Goal: Task Accomplishment & Management: Manage account settings

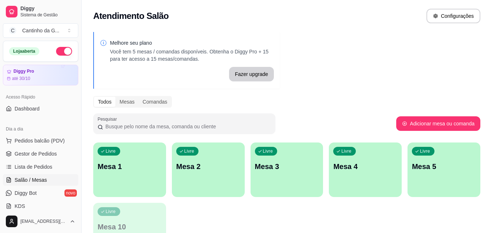
click at [127, 173] on div "Livre Mesa 1" at bounding box center [129, 166] width 73 height 46
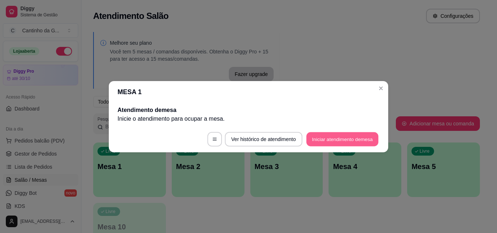
click at [342, 138] on button "Iniciar atendimento de mesa" at bounding box center [342, 139] width 72 height 14
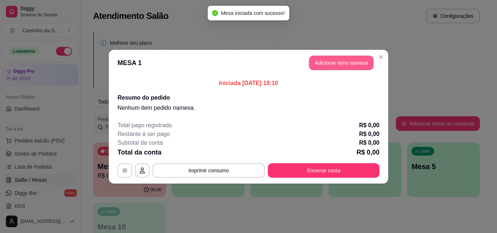
click at [334, 61] on button "Adicionar itens na mesa" at bounding box center [341, 63] width 65 height 15
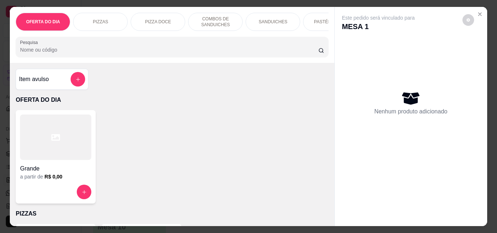
click at [261, 22] on p "SANDUICHES" at bounding box center [273, 22] width 29 height 6
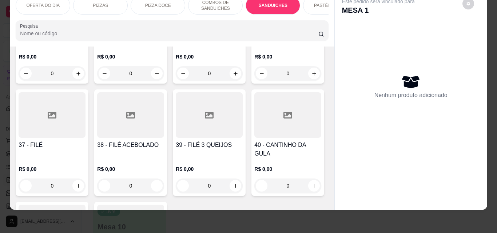
scroll to position [675, 0]
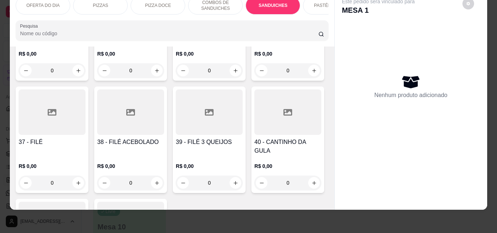
click at [86, 176] on div "0" at bounding box center [52, 183] width 67 height 15
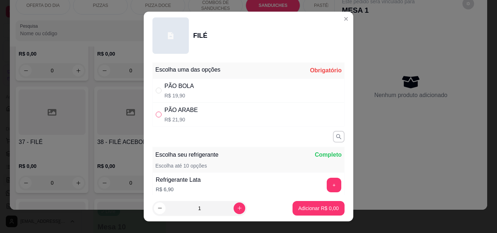
click at [156, 117] on input "" at bounding box center [159, 115] width 6 height 6
radio input "true"
click at [308, 209] on p "Adicionar R$ 21,90" at bounding box center [317, 208] width 42 height 7
type input "1"
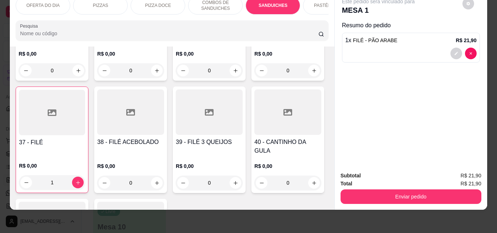
click at [176, 78] on div "0" at bounding box center [209, 70] width 67 height 15
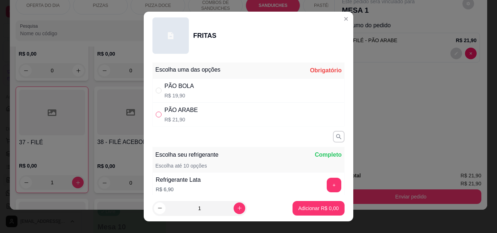
click at [158, 112] on input "" at bounding box center [159, 115] width 6 height 6
radio input "true"
click at [322, 206] on p "Adicionar R$ 21,90" at bounding box center [317, 208] width 42 height 7
type input "1"
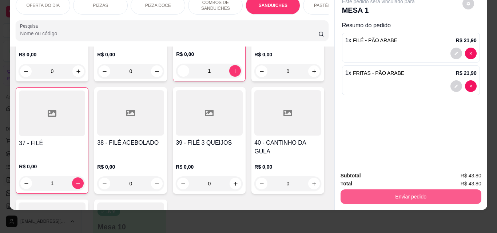
click at [396, 190] on button "Enviar pedido" at bounding box center [411, 197] width 141 height 15
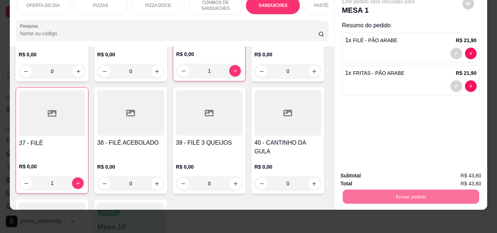
click at [474, 169] on button "Enviar pedido" at bounding box center [462, 174] width 41 height 14
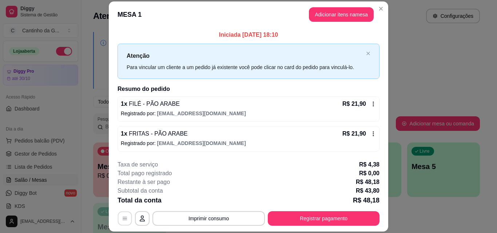
click at [125, 219] on icon "button" at bounding box center [125, 219] width 6 height 6
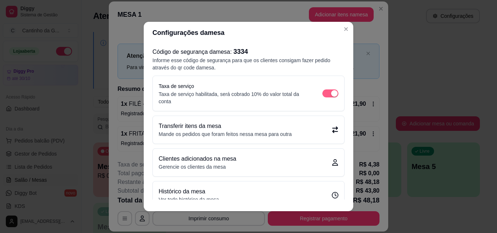
click at [322, 93] on span "button" at bounding box center [330, 94] width 16 height 8
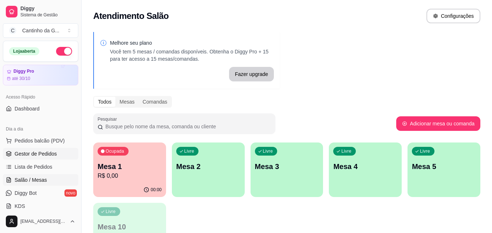
click at [34, 157] on span "Gestor de Pedidos" at bounding box center [36, 153] width 42 height 7
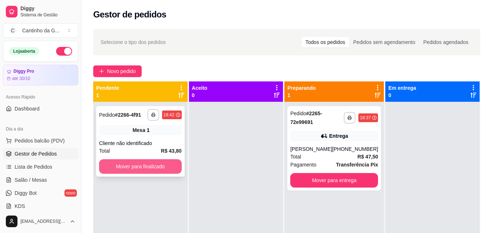
click at [130, 171] on button "Mover para finalizado" at bounding box center [140, 166] width 83 height 15
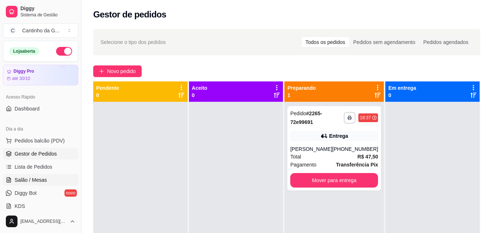
click at [29, 180] on span "Salão / Mesas" at bounding box center [31, 179] width 32 height 7
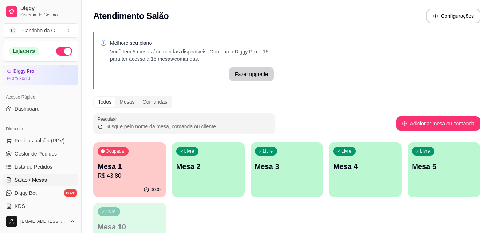
click at [127, 163] on p "Mesa 1" at bounding box center [130, 167] width 64 height 10
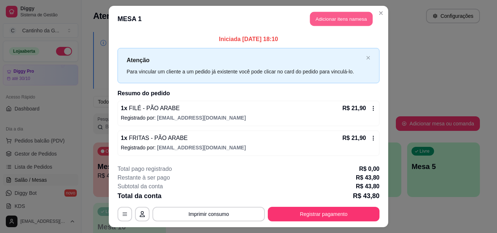
click at [327, 21] on button "Adicionar itens na mesa" at bounding box center [341, 19] width 63 height 14
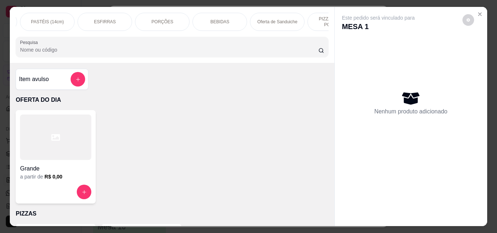
scroll to position [0, 295]
click at [217, 24] on div "BEBIDAS" at bounding box center [208, 22] width 55 height 18
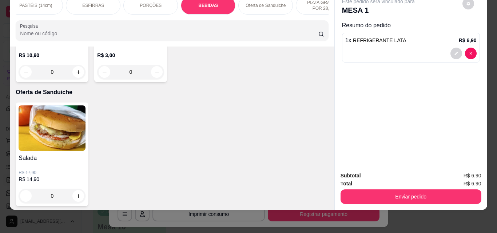
type input "1"
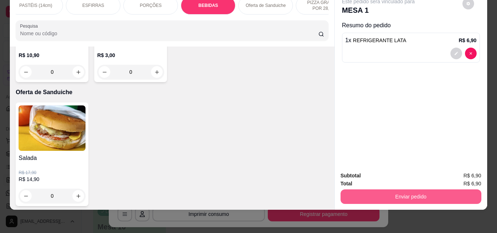
click at [427, 190] on button "Enviar pedido" at bounding box center [411, 197] width 141 height 15
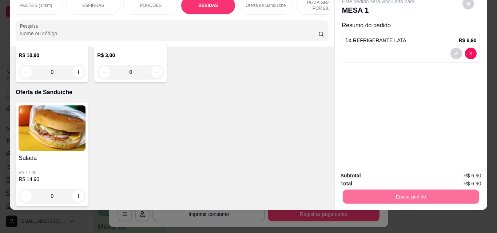
click at [478, 168] on button "Enviar pedido" at bounding box center [462, 173] width 40 height 13
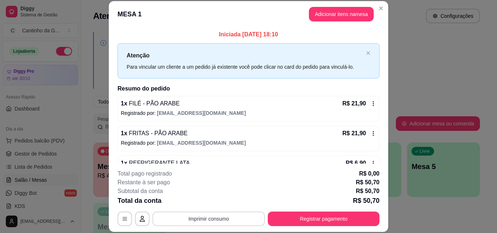
click at [198, 220] on button "Imprimir consumo" at bounding box center [208, 219] width 112 height 15
click at [198, 204] on button "IMPRESSORA" at bounding box center [208, 202] width 53 height 12
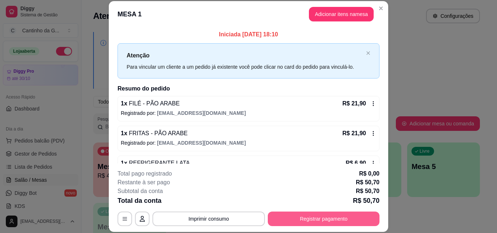
click at [323, 222] on button "Registrar pagamento" at bounding box center [324, 219] width 112 height 15
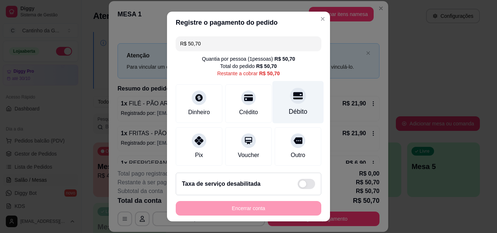
click at [293, 92] on icon at bounding box center [297, 95] width 9 height 9
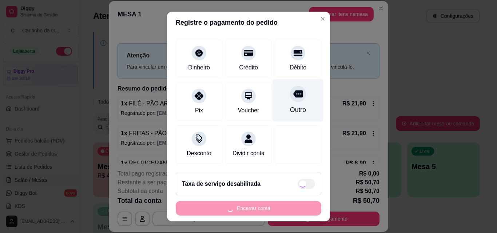
scroll to position [53, 0]
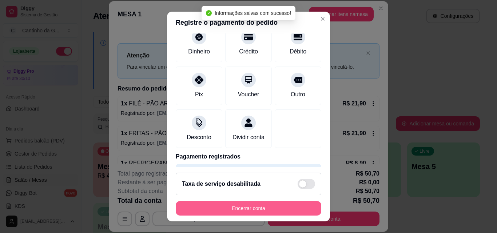
type input "R$ 0,00"
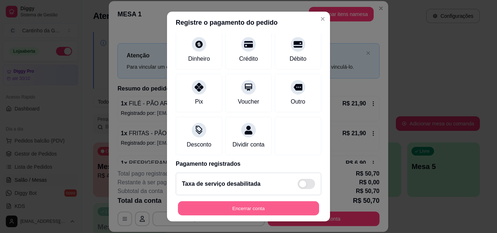
click at [250, 210] on button "Encerrar conta" at bounding box center [248, 209] width 141 height 14
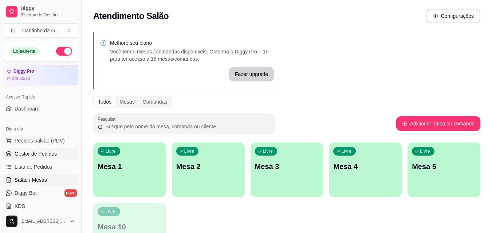
click at [34, 152] on span "Gestor de Pedidos" at bounding box center [36, 153] width 42 height 7
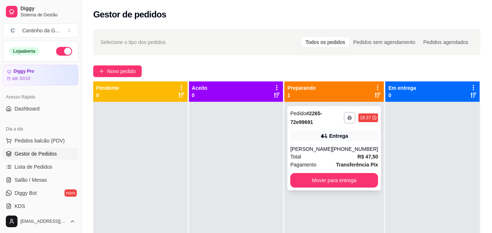
click at [362, 132] on div "Entrega" at bounding box center [334, 136] width 88 height 10
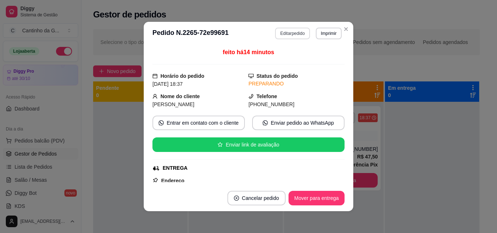
click at [283, 37] on button "Editar pedido" at bounding box center [292, 34] width 35 height 12
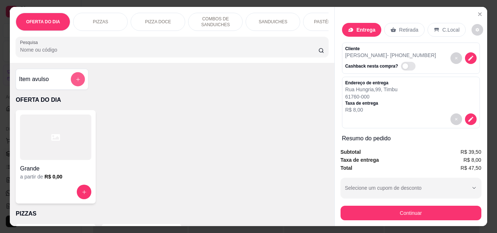
click at [76, 82] on icon "add-separate-item" at bounding box center [77, 79] width 5 height 5
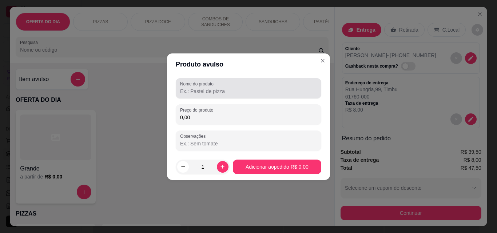
click at [194, 95] on div at bounding box center [248, 88] width 137 height 15
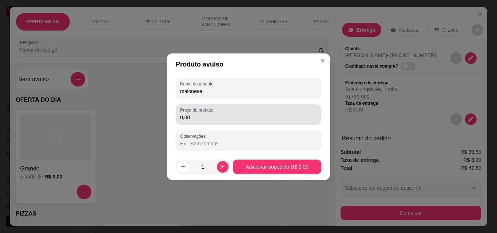
type input "maionese"
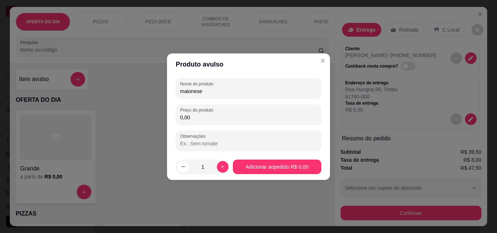
click at [194, 119] on input "0,00" at bounding box center [248, 117] width 137 height 7
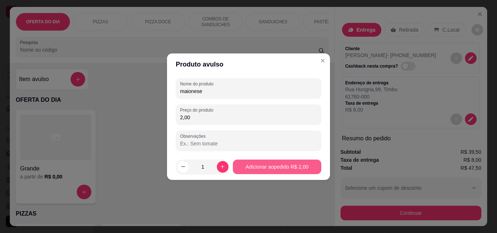
type input "2,00"
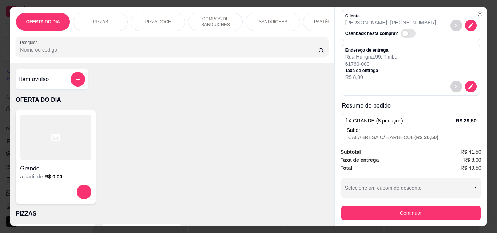
scroll to position [73, 0]
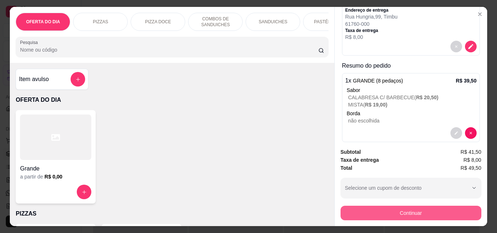
click at [414, 209] on button "Continuar" at bounding box center [411, 213] width 141 height 15
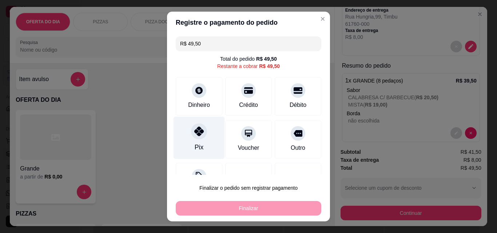
click at [194, 134] on icon at bounding box center [198, 131] width 9 height 9
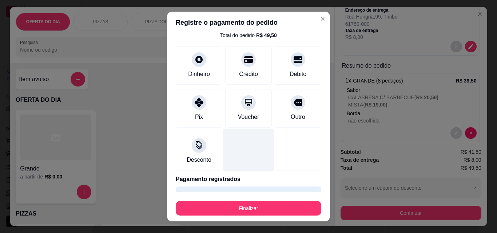
scroll to position [43, 0]
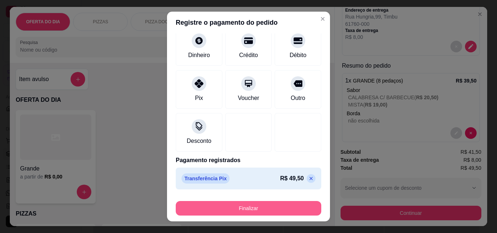
click at [238, 203] on button "Finalizar" at bounding box center [249, 208] width 146 height 15
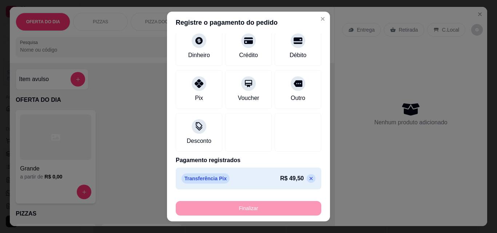
type input "-R$ 49,50"
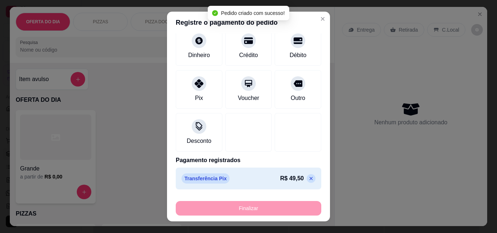
scroll to position [0, 0]
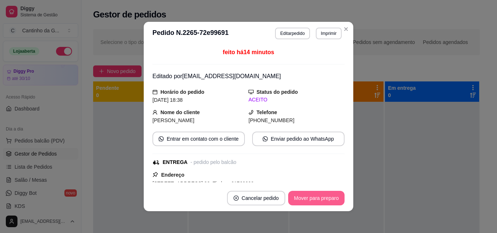
click at [326, 199] on button "Mover para preparo" at bounding box center [316, 198] width 56 height 15
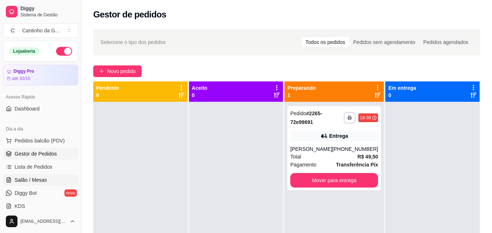
click at [28, 180] on span "Salão / Mesas" at bounding box center [31, 179] width 32 height 7
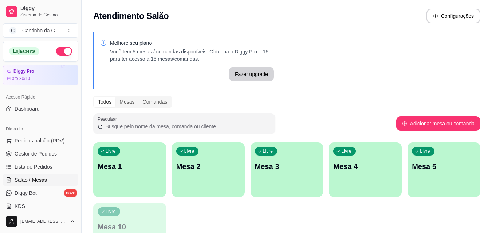
click at [143, 162] on p "Mesa 1" at bounding box center [130, 167] width 64 height 10
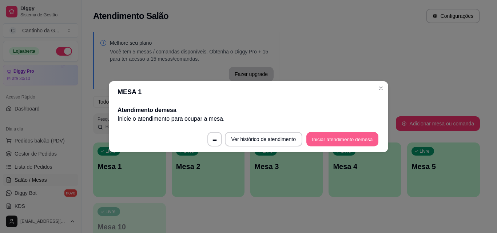
click at [329, 137] on button "Iniciar atendimento de mesa" at bounding box center [342, 139] width 72 height 14
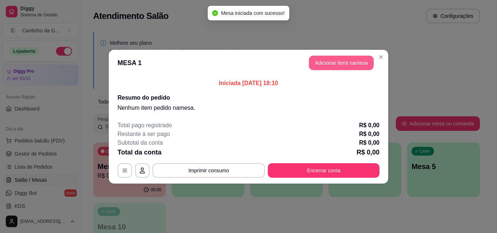
click at [344, 60] on button "Adicionar itens na mesa" at bounding box center [341, 63] width 65 height 15
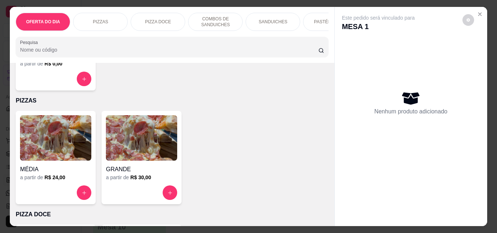
scroll to position [146, 0]
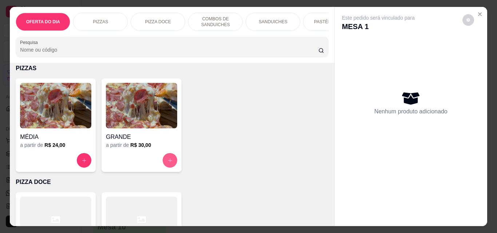
click at [167, 163] on icon "increase-product-quantity" at bounding box center [169, 160] width 5 height 5
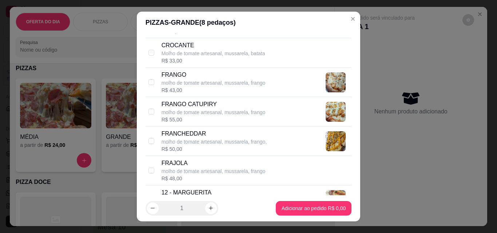
scroll to position [509, 0]
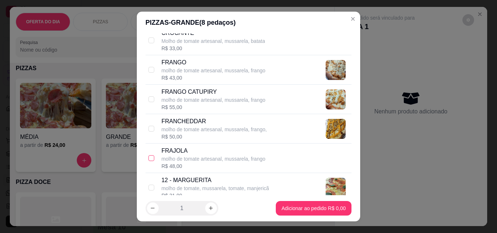
click at [149, 160] on input "checkbox" at bounding box center [151, 158] width 6 height 6
checkbox input "true"
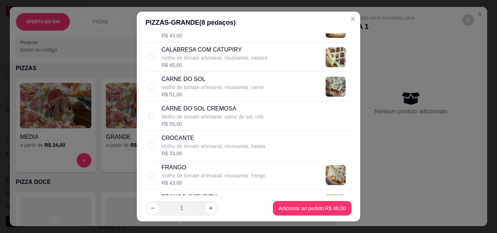
scroll to position [364, 0]
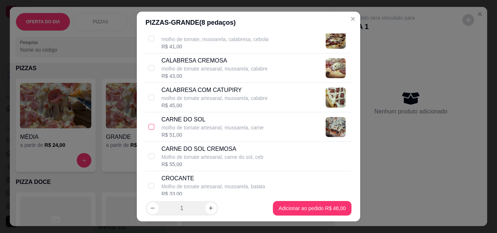
click at [148, 129] on input "checkbox" at bounding box center [151, 127] width 6 height 6
checkbox input "true"
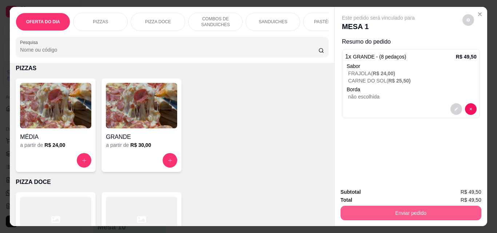
click at [436, 210] on button "Enviar pedido" at bounding box center [411, 213] width 141 height 15
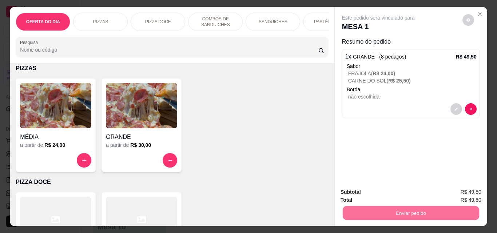
click at [465, 193] on button "Enviar pedido" at bounding box center [462, 192] width 40 height 13
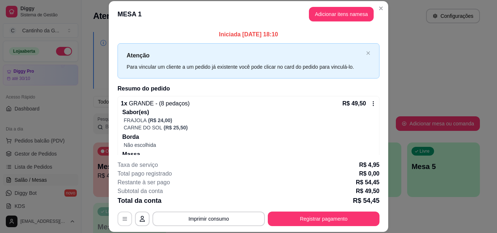
click at [122, 220] on icon "button" at bounding box center [125, 219] width 6 height 6
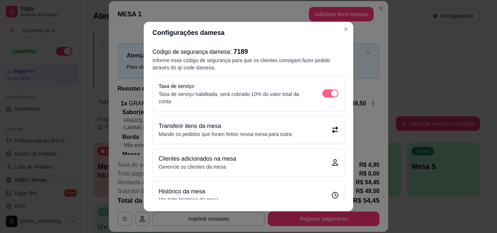
click at [322, 96] on span "button" at bounding box center [330, 94] width 16 height 8
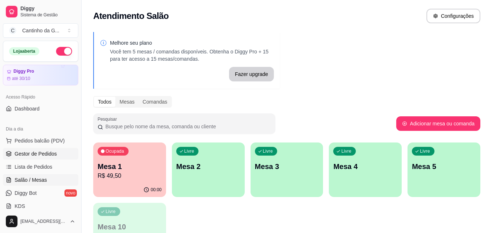
click at [31, 153] on span "Gestor de Pedidos" at bounding box center [36, 153] width 42 height 7
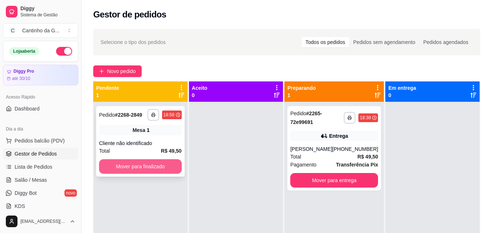
click at [159, 163] on button "Mover para finalizado" at bounding box center [140, 166] width 83 height 15
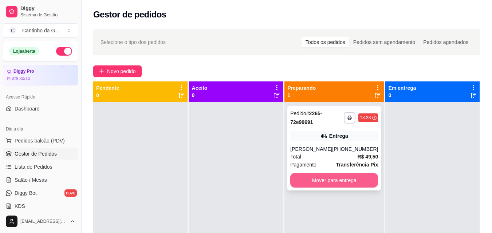
click at [317, 182] on button "Mover para entrega" at bounding box center [334, 180] width 88 height 15
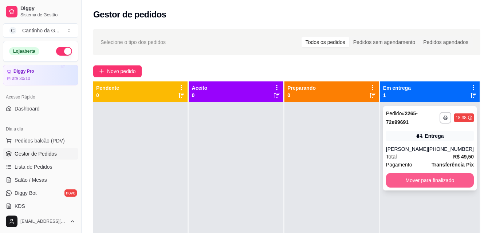
click at [459, 183] on button "Mover para finalizado" at bounding box center [430, 180] width 88 height 15
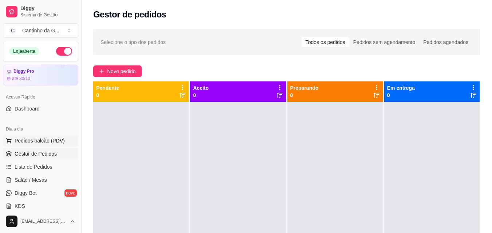
click at [57, 142] on span "Pedidos balcão (PDV)" at bounding box center [40, 140] width 50 height 7
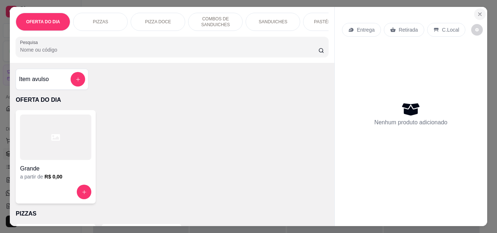
click at [474, 11] on button "Close" at bounding box center [480, 14] width 12 height 12
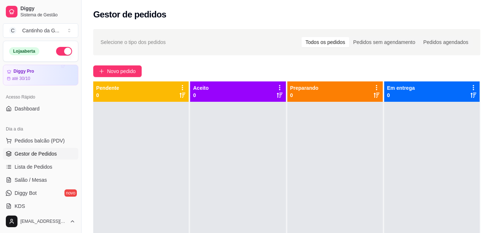
click at [51, 186] on ul "Pedidos balcão (PDV) Gestor de Pedidos Lista de Pedidos Salão / Mesas Diggy Bot…" at bounding box center [40, 173] width 75 height 77
click at [51, 178] on link "Salão / Mesas" at bounding box center [40, 180] width 75 height 12
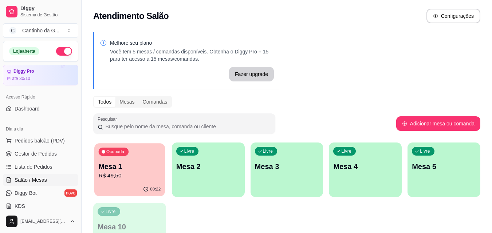
click at [152, 172] on p "R$ 49,50" at bounding box center [130, 176] width 62 height 8
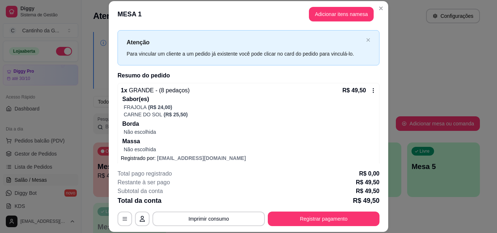
scroll to position [19, 0]
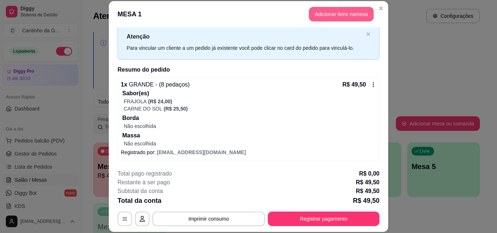
click at [338, 17] on button "Adicionar itens na mesa" at bounding box center [341, 14] width 65 height 15
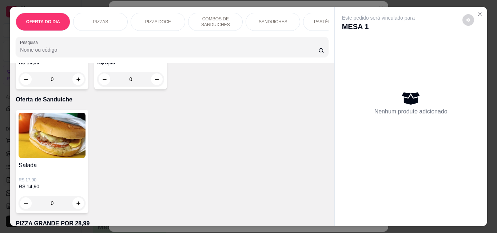
scroll to position [1856, 0]
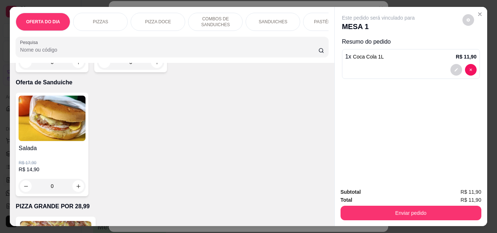
type input "1"
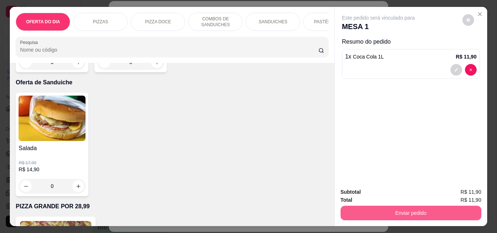
click at [400, 211] on button "Enviar pedido" at bounding box center [411, 213] width 141 height 15
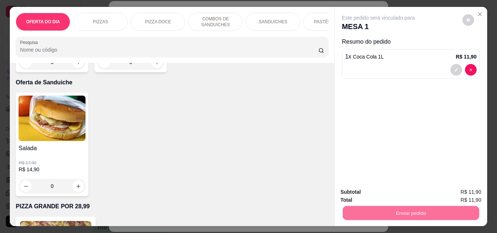
click at [465, 188] on button "Enviar pedido" at bounding box center [462, 192] width 40 height 13
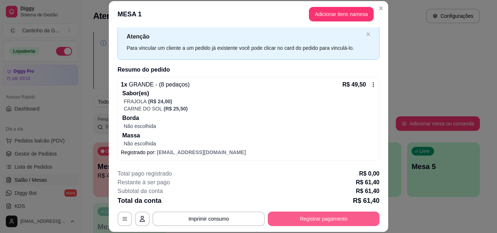
click at [339, 217] on button "Registrar pagamento" at bounding box center [324, 219] width 112 height 15
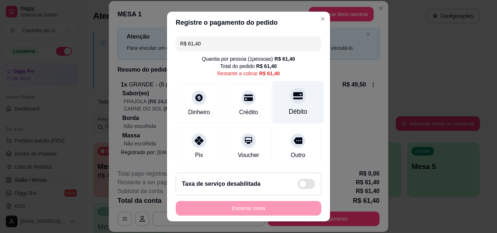
click at [283, 107] on div "Débito" at bounding box center [298, 102] width 51 height 43
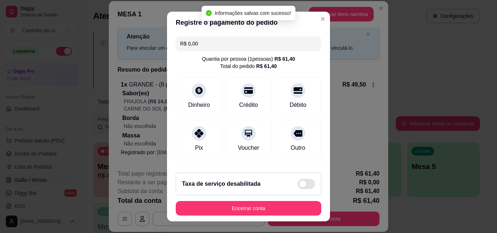
type input "R$ 0,00"
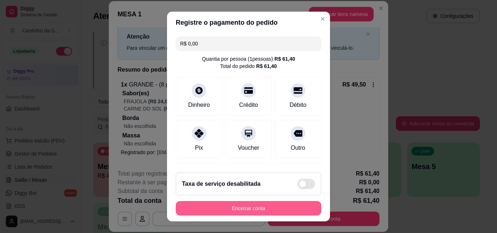
click at [274, 208] on button "Encerrar conta" at bounding box center [249, 208] width 146 height 15
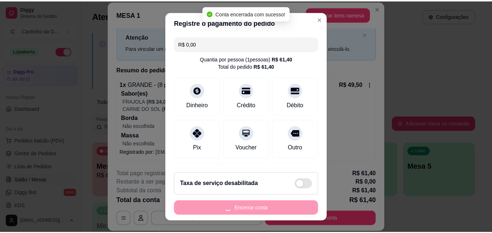
scroll to position [0, 0]
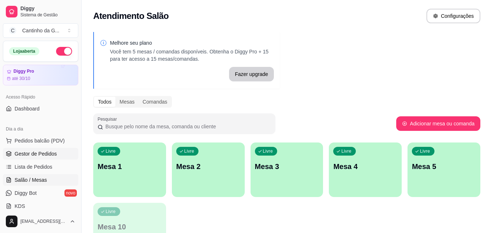
click at [55, 157] on span "Gestor de Pedidos" at bounding box center [36, 153] width 42 height 7
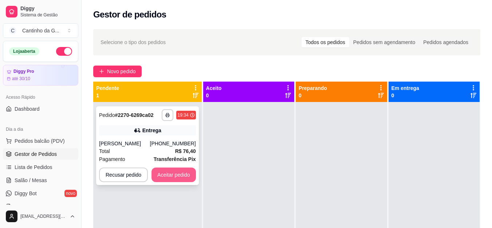
click at [170, 179] on button "Aceitar pedido" at bounding box center [173, 174] width 44 height 15
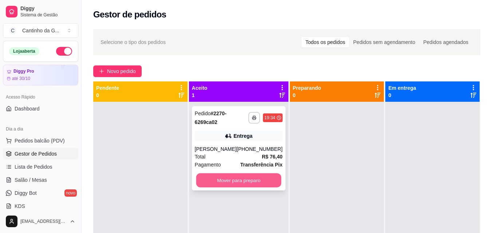
click at [212, 179] on button "Mover para preparo" at bounding box center [238, 181] width 85 height 14
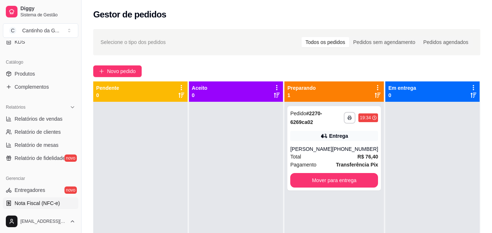
scroll to position [182, 0]
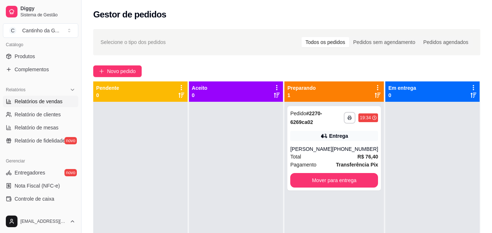
click at [42, 103] on span "Relatórios de vendas" at bounding box center [39, 101] width 48 height 7
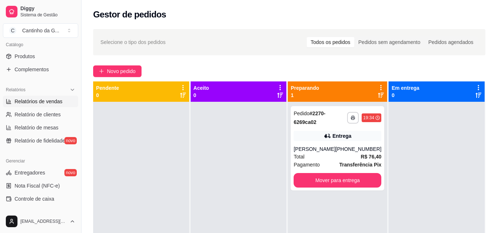
select select "ALL"
select select "0"
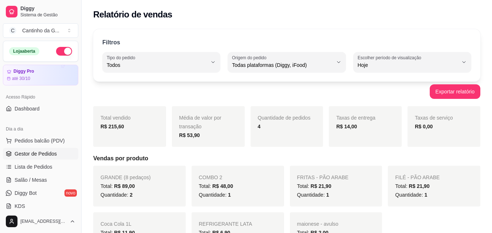
click at [32, 157] on span "Gestor de Pedidos" at bounding box center [36, 153] width 42 height 7
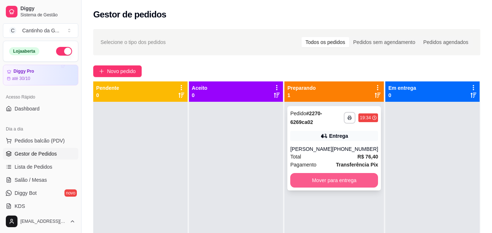
click at [356, 182] on button "Mover para entrega" at bounding box center [334, 180] width 88 height 15
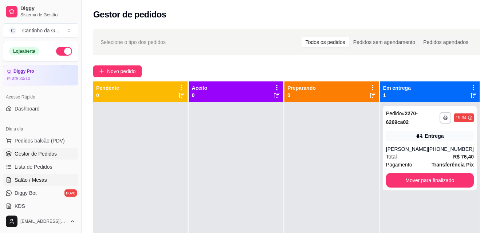
click at [45, 185] on link "Salão / Mesas" at bounding box center [40, 180] width 75 height 12
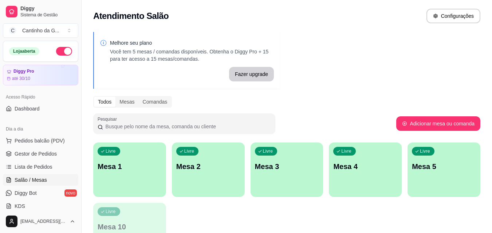
click at [125, 174] on div "Livre Mesa 1" at bounding box center [129, 166] width 73 height 46
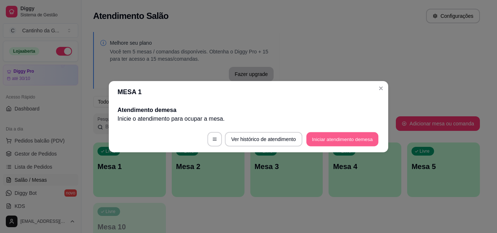
click at [348, 137] on button "Iniciar atendimento de mesa" at bounding box center [342, 139] width 72 height 14
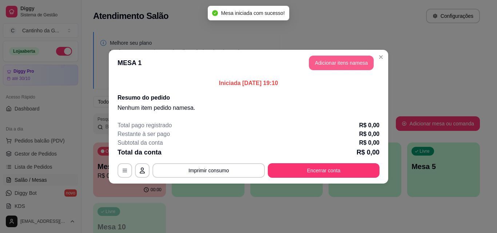
click at [344, 59] on button "Adicionar itens na mesa" at bounding box center [341, 63] width 65 height 15
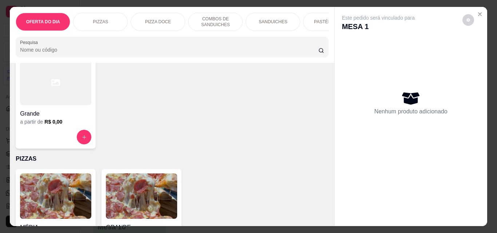
scroll to position [146, 0]
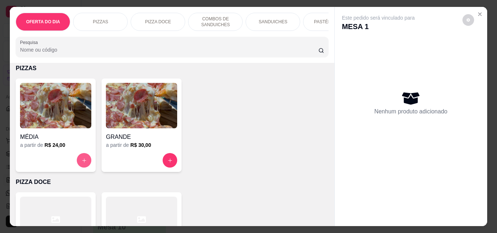
click at [82, 162] on icon "increase-product-quantity" at bounding box center [84, 160] width 5 height 5
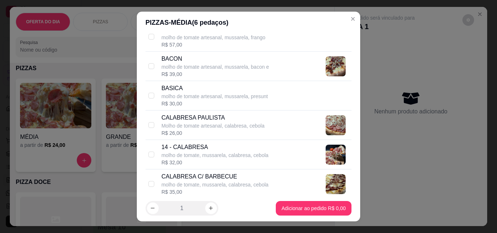
scroll to position [255, 0]
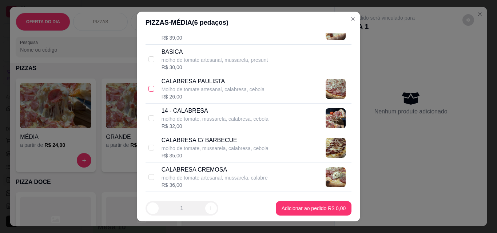
click at [148, 91] on input "checkbox" at bounding box center [151, 89] width 6 height 6
checkbox input "true"
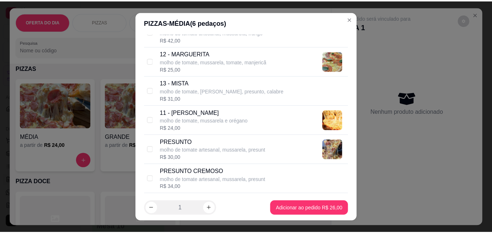
scroll to position [655, 0]
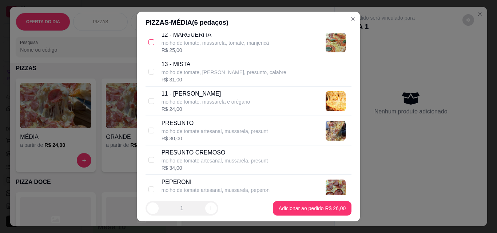
click at [148, 41] on input "checkbox" at bounding box center [151, 42] width 6 height 6
checkbox input "true"
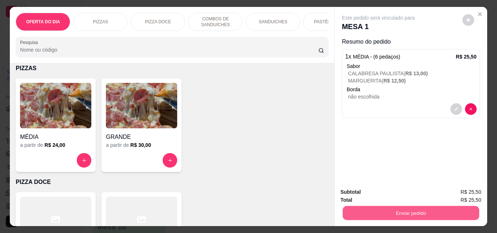
click at [413, 211] on button "Enviar pedido" at bounding box center [410, 213] width 136 height 14
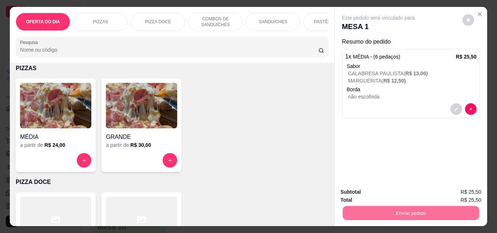
click at [468, 190] on button "Enviar pedido" at bounding box center [462, 193] width 41 height 14
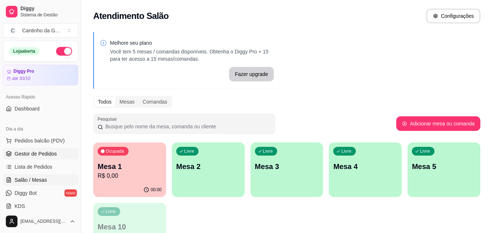
click at [55, 157] on span "Gestor de Pedidos" at bounding box center [36, 153] width 42 height 7
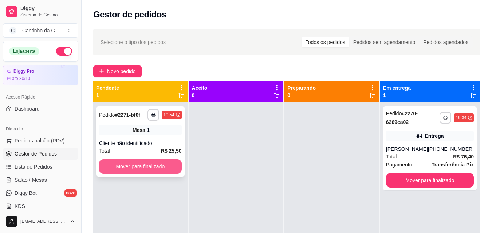
click at [176, 166] on button "Mover para finalizado" at bounding box center [140, 166] width 83 height 15
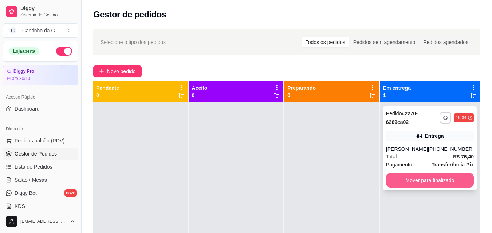
click at [435, 181] on button "Mover para finalizado" at bounding box center [430, 180] width 88 height 15
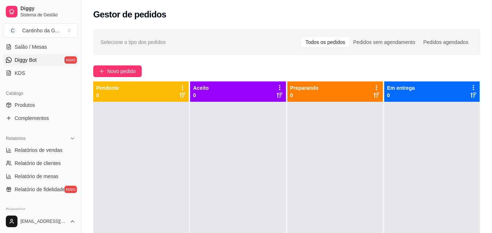
scroll to position [146, 0]
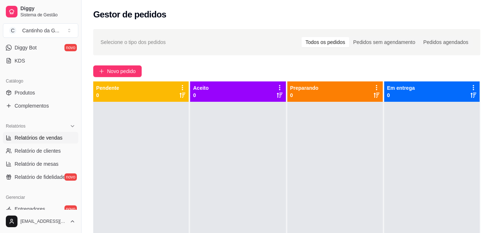
click at [58, 140] on span "Relatórios de vendas" at bounding box center [39, 137] width 48 height 7
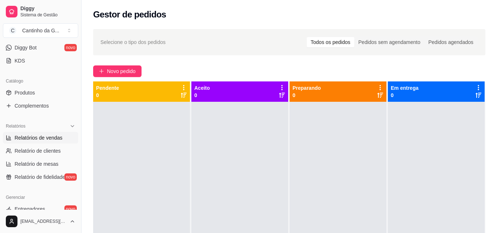
select select "ALL"
select select "0"
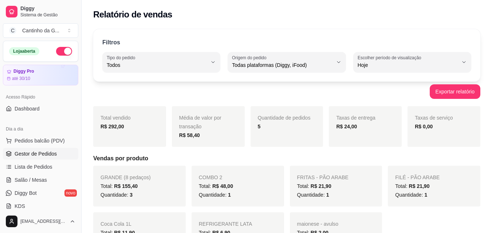
click at [54, 153] on span "Gestor de Pedidos" at bounding box center [36, 153] width 42 height 7
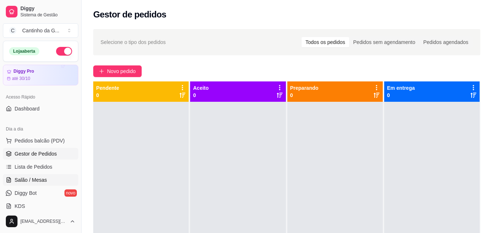
click at [44, 180] on span "Salão / Mesas" at bounding box center [31, 179] width 32 height 7
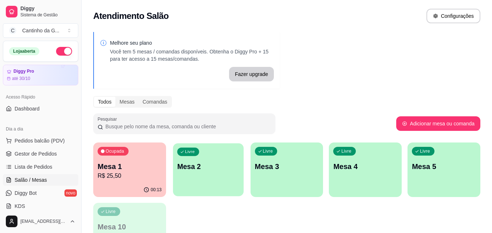
click at [203, 177] on div "Livre Mesa 2" at bounding box center [208, 165] width 71 height 44
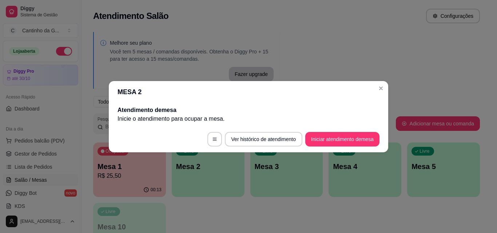
click at [364, 139] on button "Iniciar atendimento de mesa" at bounding box center [342, 139] width 74 height 15
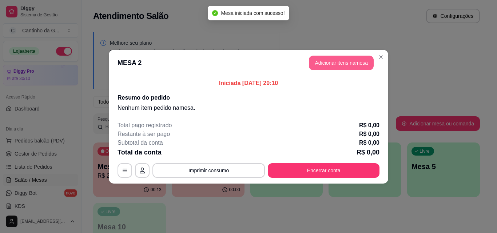
click at [354, 61] on button "Adicionar itens na mesa" at bounding box center [341, 63] width 65 height 15
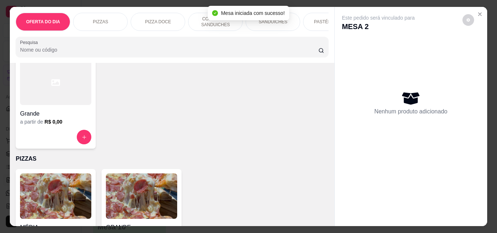
scroll to position [109, 0]
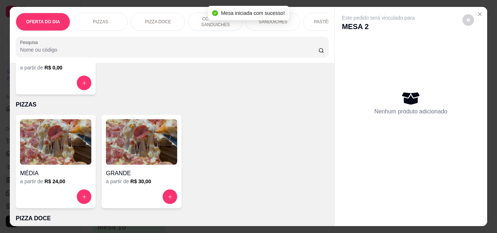
click at [171, 199] on button "increase-product-quantity" at bounding box center [170, 197] width 15 height 15
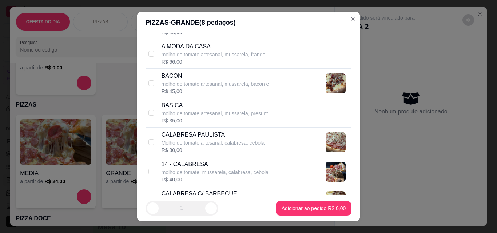
scroll to position [218, 0]
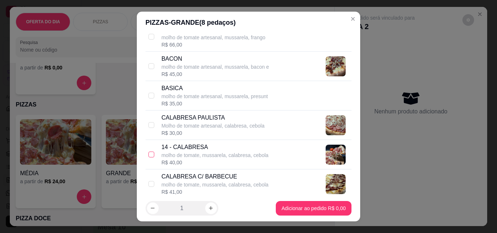
click at [151, 154] on input "checkbox" at bounding box center [151, 155] width 6 height 6
checkbox input "true"
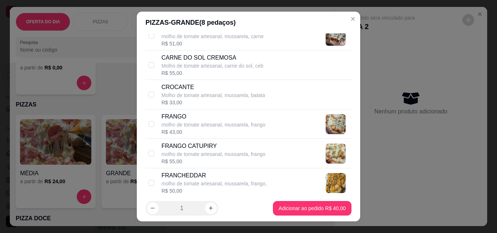
scroll to position [473, 0]
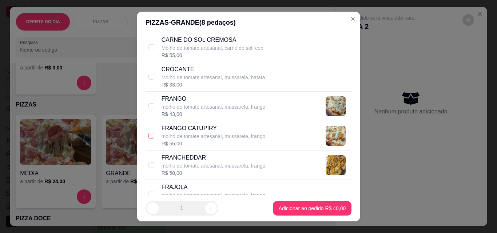
click at [148, 136] on input "checkbox" at bounding box center [151, 136] width 6 height 6
checkbox input "true"
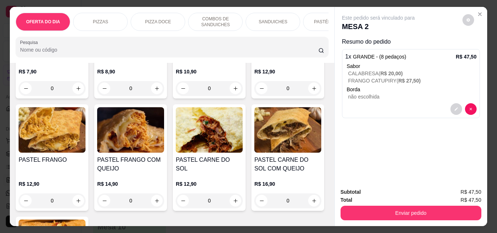
scroll to position [1092, 0]
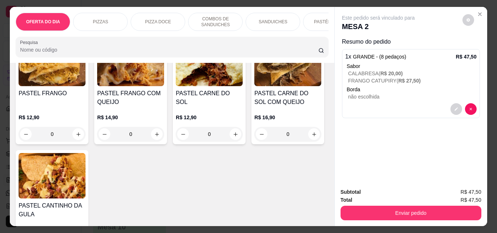
click at [157, 29] on div "0" at bounding box center [130, 22] width 67 height 15
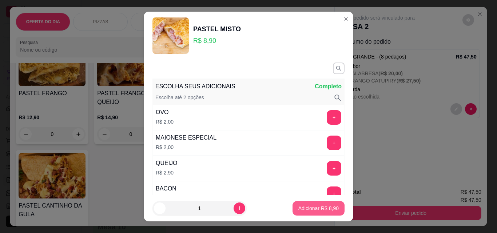
click at [310, 208] on p "Adicionar R$ 8,90" at bounding box center [318, 208] width 40 height 7
type input "1"
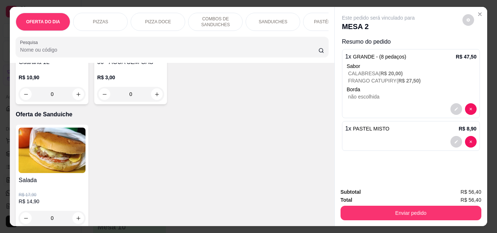
scroll to position [1856, 0]
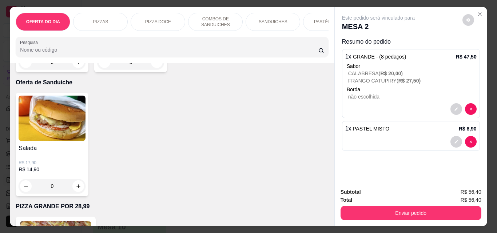
type input "1"
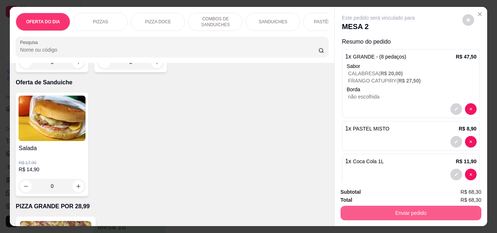
click at [408, 208] on button "Enviar pedido" at bounding box center [411, 213] width 141 height 15
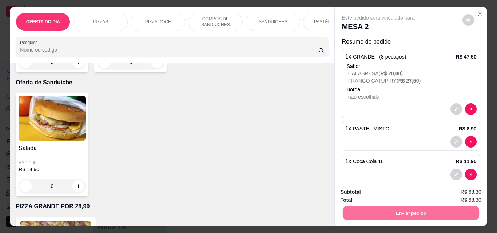
click at [469, 187] on button "Enviar pedido" at bounding box center [462, 193] width 41 height 14
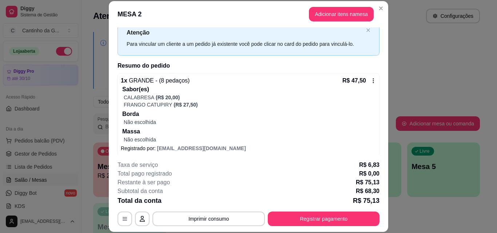
scroll to position [87, 0]
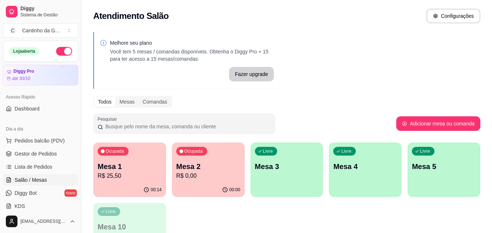
click at [291, 108] on div "Melhore seu plano Você tem 5 mesas / comandas disponíveis. Obtenha o Diggy Pro …" at bounding box center [287, 147] width 410 height 239
click at [40, 151] on span "Gestor de Pedidos" at bounding box center [36, 153] width 42 height 7
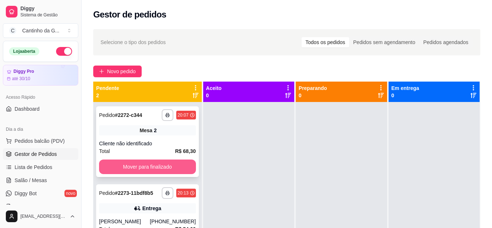
click at [183, 166] on button "Mover para finalizado" at bounding box center [147, 166] width 97 height 15
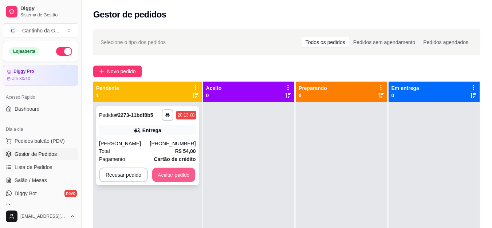
click at [190, 177] on button "Aceitar pedido" at bounding box center [173, 175] width 43 height 14
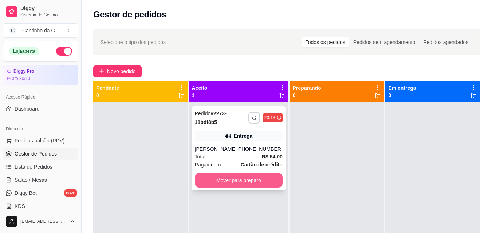
click at [265, 181] on button "Mover para preparo" at bounding box center [239, 180] width 88 height 15
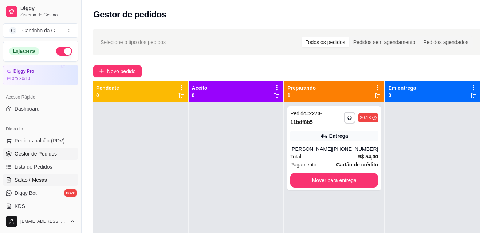
click at [47, 178] on link "Salão / Mesas" at bounding box center [40, 180] width 75 height 12
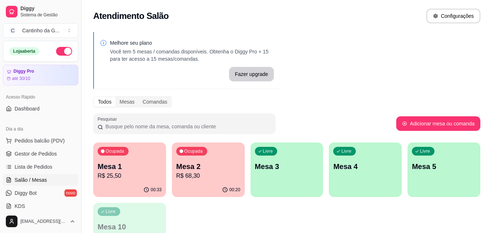
click at [112, 169] on p "Mesa 1" at bounding box center [130, 167] width 64 height 10
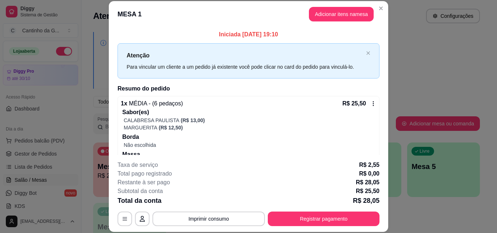
scroll to position [28, 0]
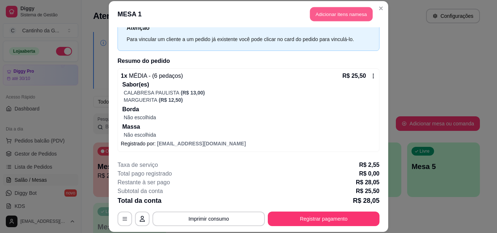
click at [320, 16] on button "Adicionar itens na mesa" at bounding box center [341, 14] width 63 height 14
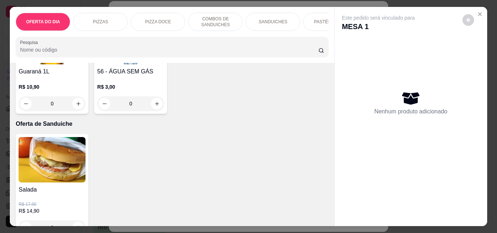
scroll to position [1856, 0]
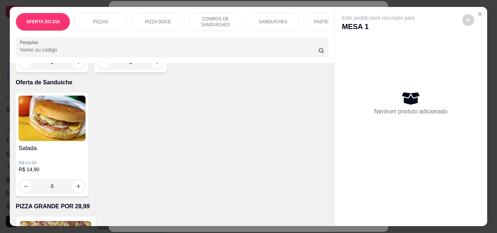
type input "1"
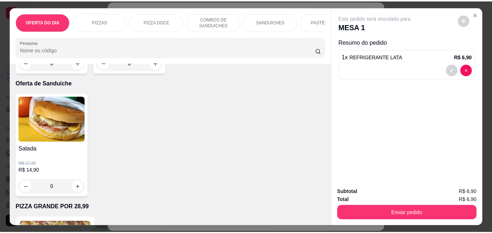
scroll to position [1856, 0]
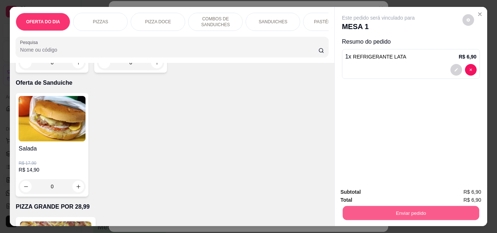
click at [414, 214] on button "Enviar pedido" at bounding box center [410, 213] width 136 height 14
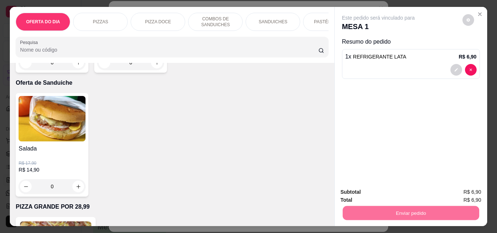
click at [461, 188] on button "Enviar pedido" at bounding box center [462, 193] width 41 height 14
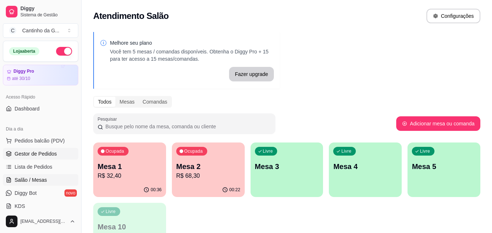
click at [33, 152] on span "Gestor de Pedidos" at bounding box center [36, 153] width 42 height 7
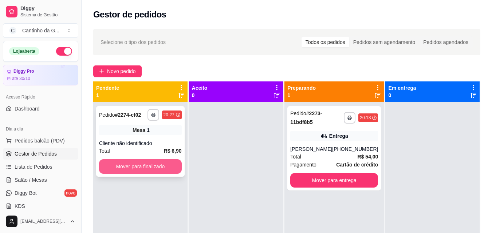
click at [114, 161] on button "Mover para finalizado" at bounding box center [140, 166] width 83 height 15
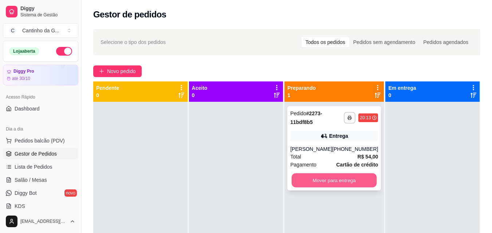
click at [343, 180] on button "Mover para entrega" at bounding box center [333, 181] width 85 height 14
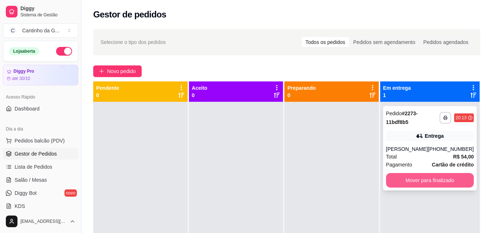
click at [432, 180] on button "Mover para finalizado" at bounding box center [430, 180] width 88 height 15
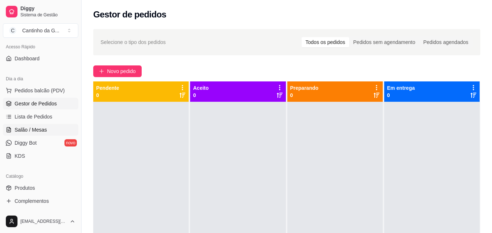
scroll to position [109, 0]
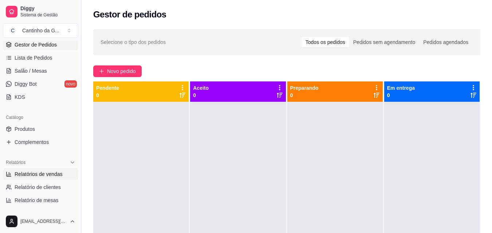
click at [56, 175] on span "Relatórios de vendas" at bounding box center [39, 174] width 48 height 7
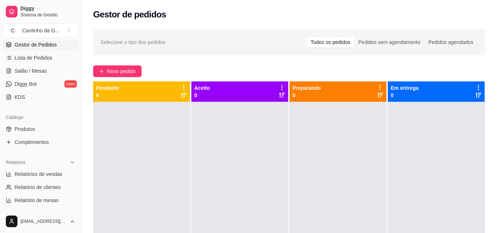
select select "ALL"
select select "0"
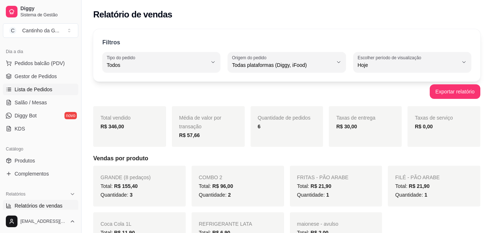
scroll to position [36, 0]
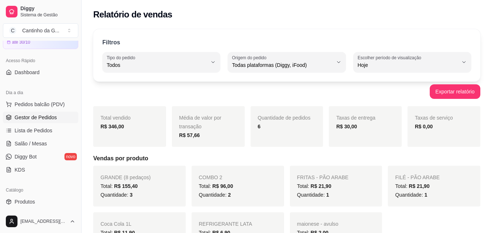
click at [53, 116] on span "Gestor de Pedidos" at bounding box center [36, 117] width 42 height 7
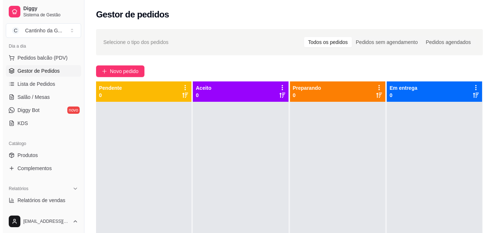
scroll to position [146, 0]
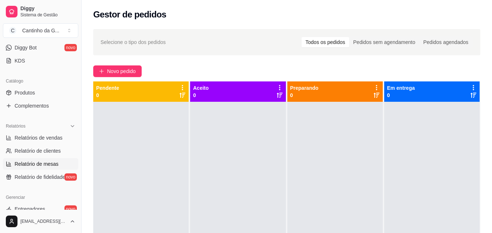
click at [51, 165] on span "Relatório de mesas" at bounding box center [37, 163] width 44 height 7
select select "TOTAL_OF_ORDERS"
select select "7"
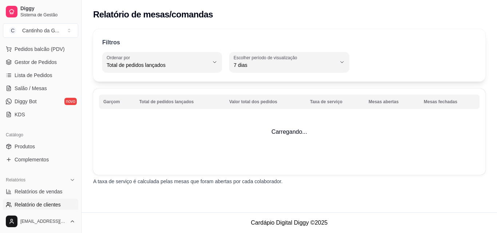
scroll to position [73, 0]
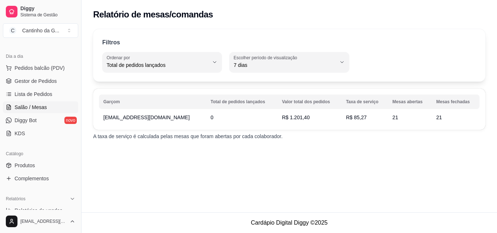
click at [54, 110] on link "Salão / Mesas" at bounding box center [40, 108] width 75 height 12
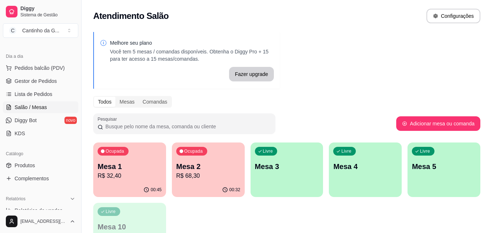
click at [281, 166] on p "Mesa 3" at bounding box center [287, 167] width 64 height 10
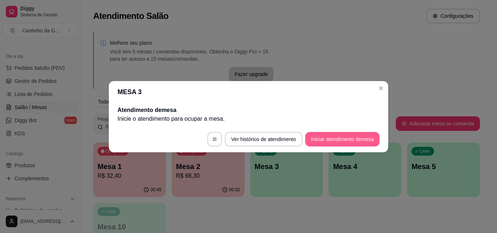
click at [342, 136] on button "Iniciar atendimento de mesa" at bounding box center [342, 139] width 74 height 15
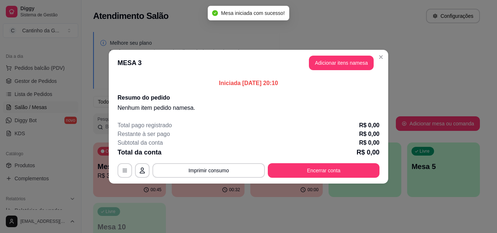
click at [347, 68] on button "Adicionar itens na mesa" at bounding box center [341, 63] width 65 height 15
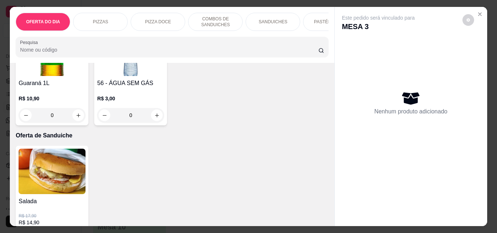
scroll to position [1819, 0]
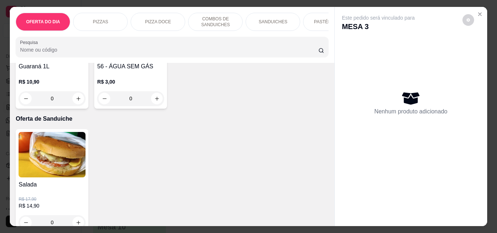
type input "1"
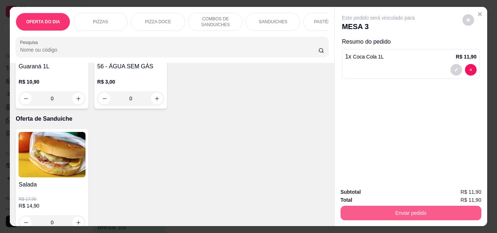
click at [439, 214] on button "Enviar pedido" at bounding box center [411, 213] width 141 height 15
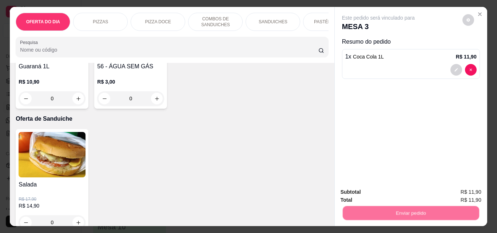
click at [467, 190] on button "Enviar pedido" at bounding box center [462, 192] width 40 height 13
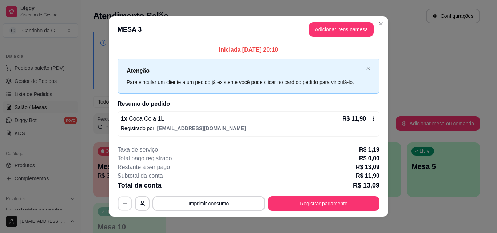
click at [123, 202] on icon "button" at bounding box center [125, 203] width 4 height 3
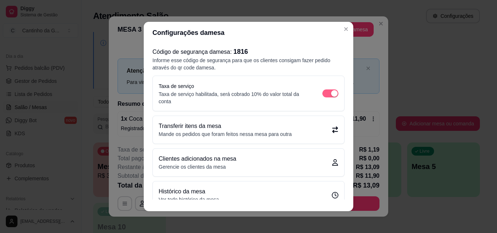
click at [322, 92] on span "button" at bounding box center [330, 94] width 16 height 8
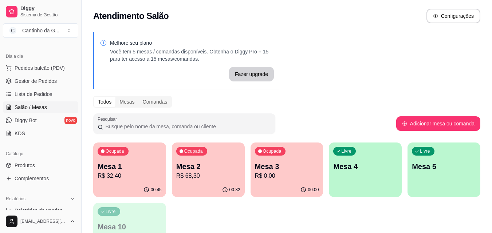
click at [369, 44] on div "Melhore seu plano Você tem 5 mesas / comandas disponíveis. Obtenha o Diggy Pro …" at bounding box center [287, 147] width 410 height 239
click at [143, 182] on div "Ocupada Mesa 1 R$ 32,40" at bounding box center [129, 163] width 73 height 40
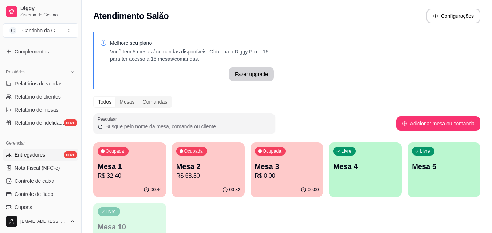
scroll to position [182, 0]
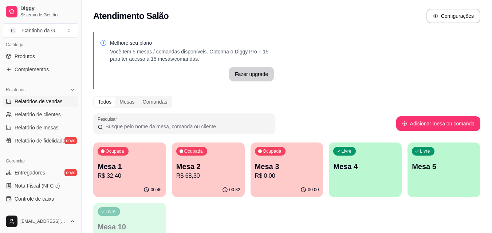
click at [51, 103] on span "Relatórios de vendas" at bounding box center [39, 101] width 48 height 7
select select "ALL"
select select "0"
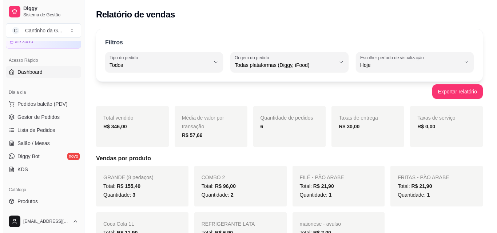
scroll to position [36, 0]
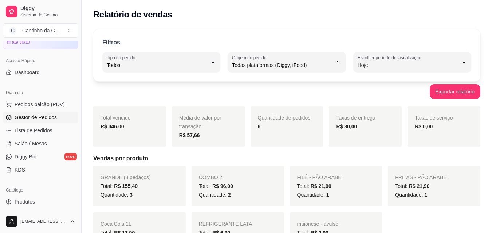
click at [55, 118] on span "Gestor de Pedidos" at bounding box center [36, 117] width 42 height 7
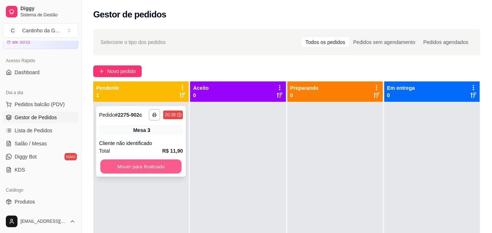
click at [159, 164] on button "Mover para finalizado" at bounding box center [140, 167] width 81 height 14
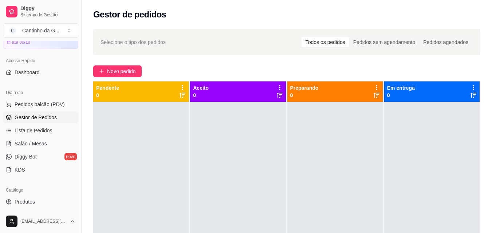
click at [224, 60] on div "Selecione o tipo dos pedidos Todos os pedidos Pedidos sem agendamento Pedidos a…" at bounding box center [287, 174] width 410 height 299
click at [31, 142] on span "Salão / Mesas" at bounding box center [31, 143] width 32 height 7
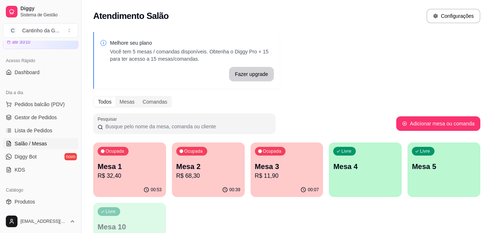
click at [107, 157] on div "Ocupada Mesa 1 R$ 32,40" at bounding box center [129, 163] width 73 height 40
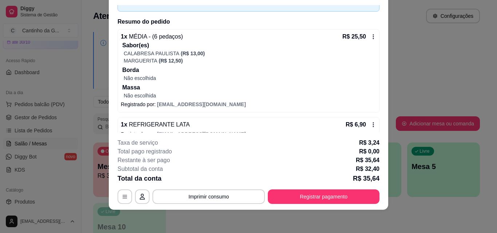
scroll to position [57, 0]
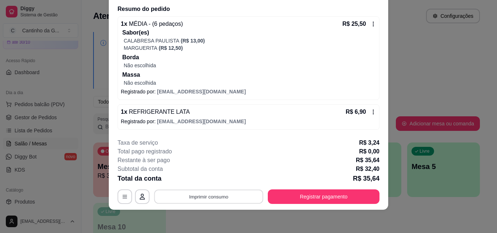
click at [207, 198] on button "Imprimir consumo" at bounding box center [208, 197] width 109 height 14
click at [206, 182] on button "IMPRESSORA" at bounding box center [208, 179] width 51 height 11
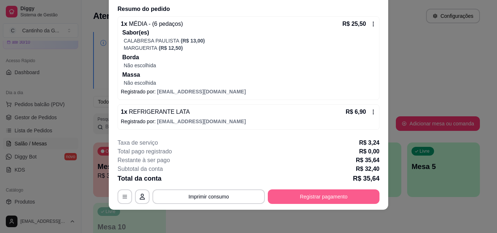
click at [317, 197] on button "Registrar pagamento" at bounding box center [324, 197] width 112 height 15
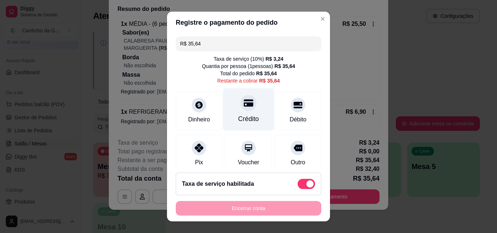
click at [241, 111] on div at bounding box center [249, 103] width 16 height 16
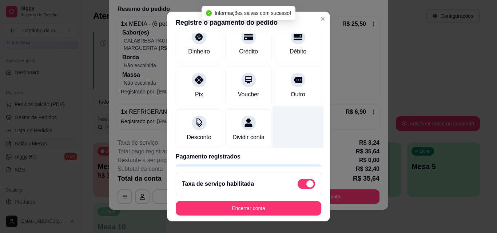
type input "R$ 0,00"
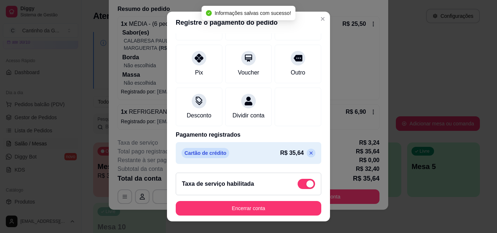
scroll to position [91, 0]
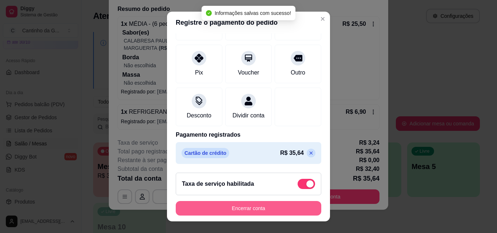
click at [245, 208] on button "Encerrar conta" at bounding box center [249, 208] width 146 height 15
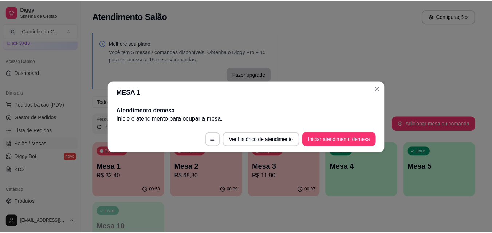
scroll to position [0, 0]
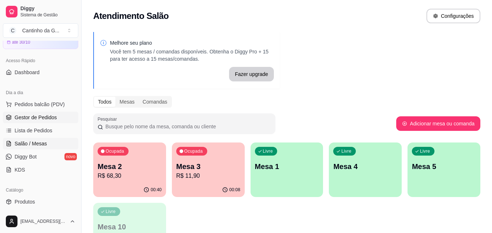
click at [39, 117] on span "Gestor de Pedidos" at bounding box center [36, 117] width 42 height 7
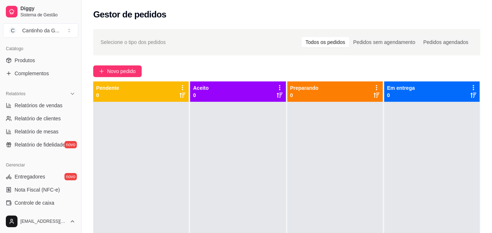
scroll to position [182, 0]
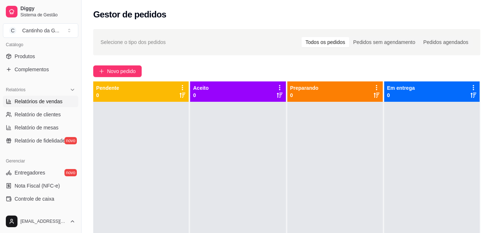
click at [38, 104] on span "Relatórios de vendas" at bounding box center [39, 101] width 48 height 7
select select "ALL"
select select "0"
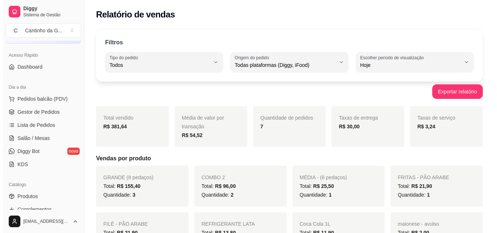
scroll to position [36, 0]
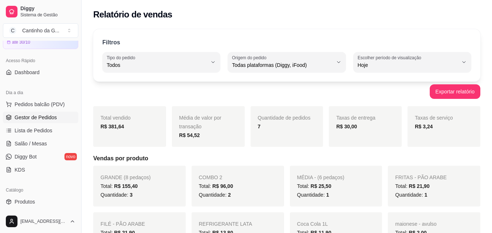
click at [36, 117] on span "Gestor de Pedidos" at bounding box center [36, 117] width 42 height 7
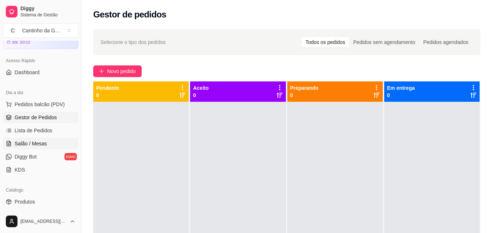
click at [29, 140] on span "Salão / Mesas" at bounding box center [31, 143] width 32 height 7
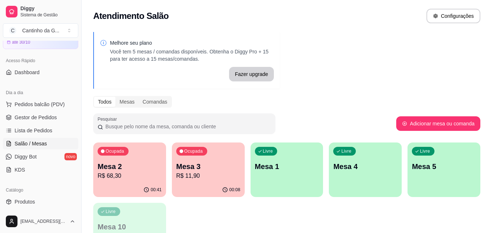
click at [137, 170] on p "Mesa 2" at bounding box center [130, 167] width 64 height 10
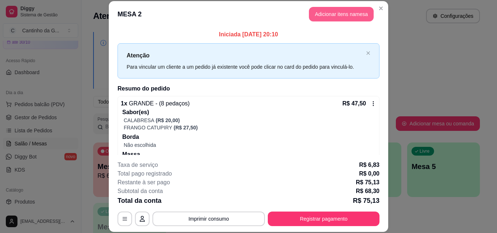
click at [331, 20] on button "Adicionar itens na mesa" at bounding box center [341, 14] width 65 height 15
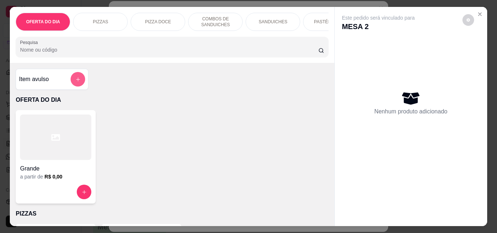
click at [75, 82] on icon "add-separate-item" at bounding box center [77, 79] width 5 height 5
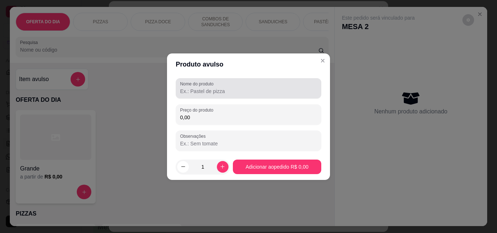
click at [208, 93] on input "Nome do produto" at bounding box center [248, 91] width 137 height 7
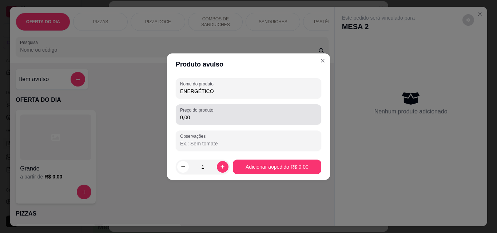
type input "ENERGÉTICO"
click at [202, 120] on input "0,00" at bounding box center [248, 117] width 137 height 7
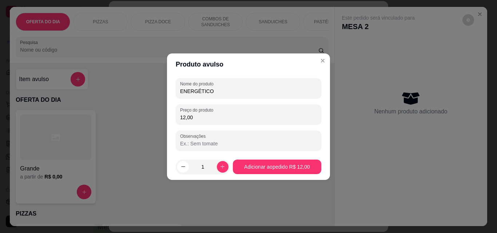
type input "12,00"
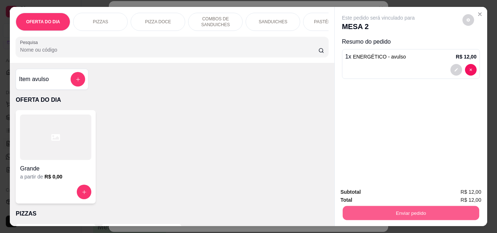
click at [388, 210] on button "Enviar pedido" at bounding box center [410, 213] width 136 height 14
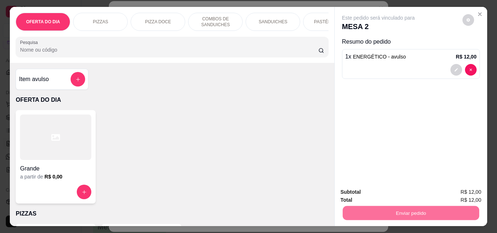
click at [458, 190] on button "Enviar pedido" at bounding box center [462, 193] width 41 height 14
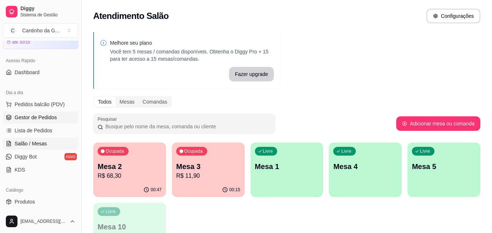
click at [36, 118] on span "Gestor de Pedidos" at bounding box center [36, 117] width 42 height 7
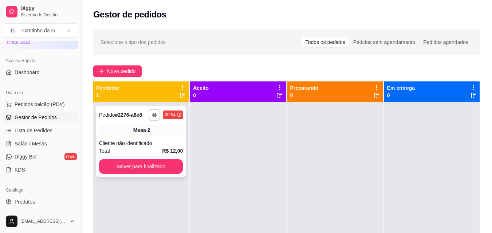
click at [150, 136] on div "**********" at bounding box center [141, 141] width 90 height 71
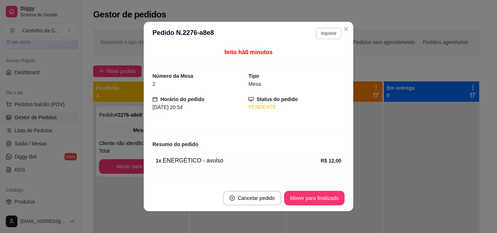
click at [331, 33] on button "Imprimir" at bounding box center [329, 34] width 26 height 12
click at [321, 63] on button "IMPRESSORA" at bounding box center [313, 58] width 51 height 11
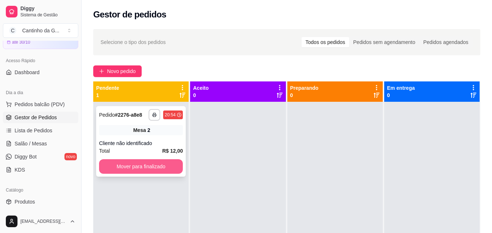
click at [141, 167] on button "Mover para finalizado" at bounding box center [141, 166] width 84 height 15
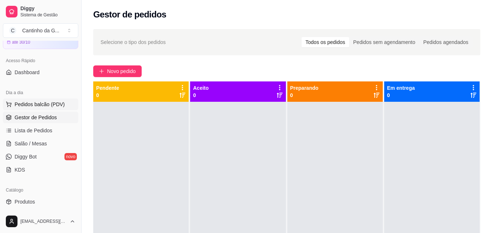
click at [54, 108] on span "Pedidos balcão (PDV)" at bounding box center [40, 104] width 50 height 7
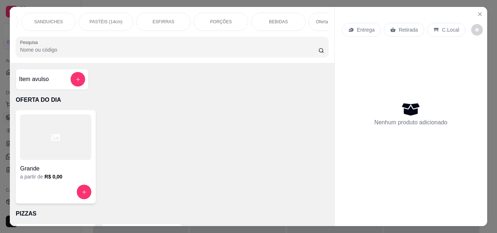
scroll to position [0, 304]
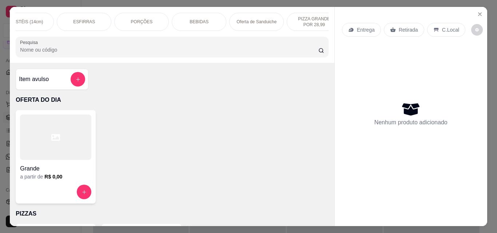
click at [208, 18] on div "BEBIDAS" at bounding box center [199, 22] width 55 height 18
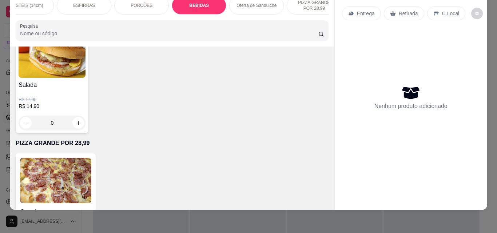
scroll to position [1903, 0]
type input "1"
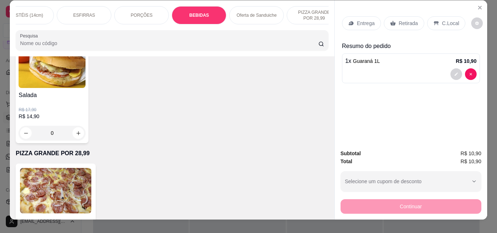
scroll to position [0, 0]
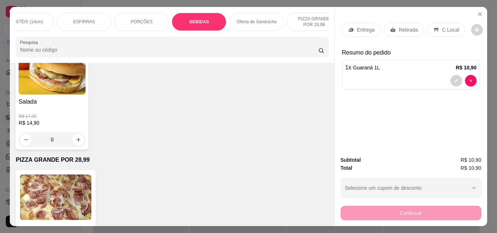
click at [401, 29] on p "Retirada" at bounding box center [408, 29] width 19 height 7
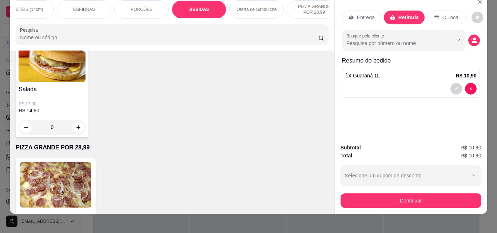
scroll to position [19, 0]
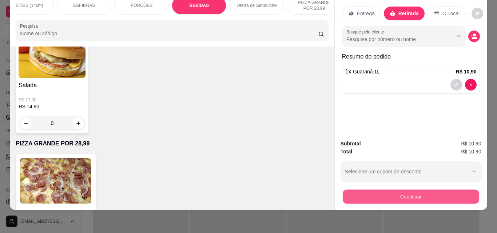
click at [408, 192] on button "Continuar" at bounding box center [410, 197] width 136 height 14
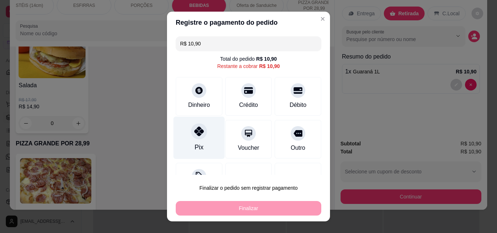
click at [196, 130] on icon at bounding box center [198, 131] width 9 height 9
type input "R$ 0,00"
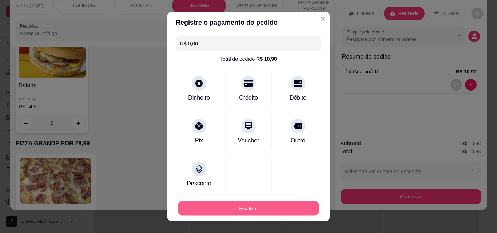
click at [235, 208] on button "Finalizar" at bounding box center [248, 209] width 141 height 14
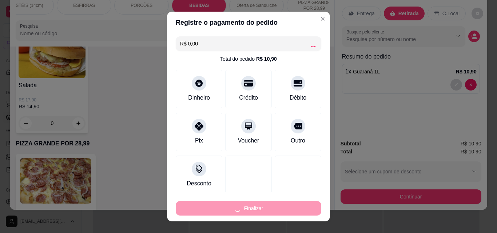
type input "0"
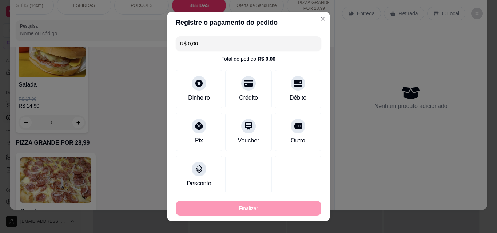
type input "-R$ 10,90"
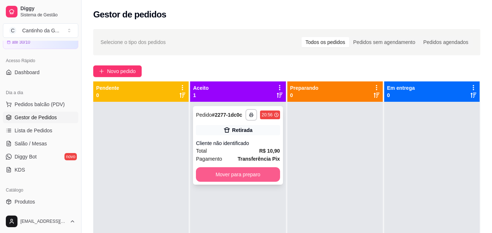
click at [238, 178] on button "Mover para preparo" at bounding box center [238, 174] width 84 height 15
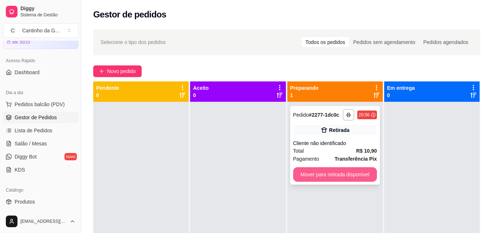
click at [322, 173] on button "Mover para retirada disponível" at bounding box center [335, 174] width 84 height 15
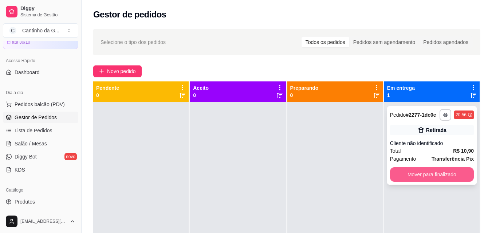
click at [437, 177] on button "Mover para finalizado" at bounding box center [432, 174] width 84 height 15
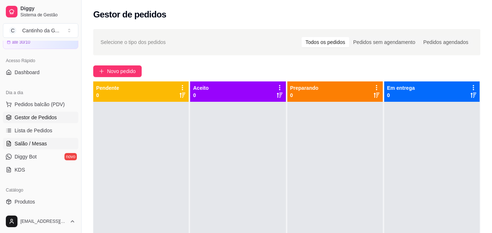
click at [40, 148] on link "Salão / Mesas" at bounding box center [40, 144] width 75 height 12
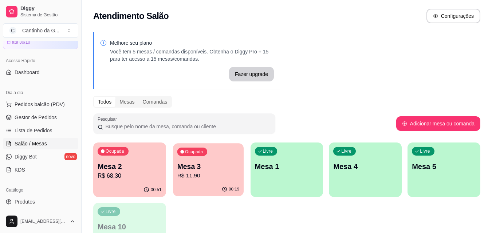
click at [241, 180] on div "Ocupada Mesa 3 R$ 11,90" at bounding box center [208, 162] width 71 height 39
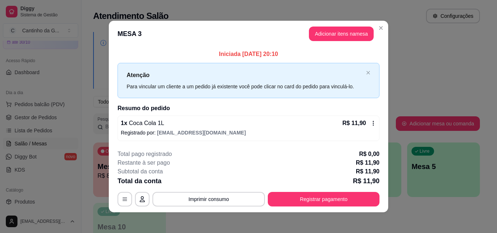
scroll to position [3, 0]
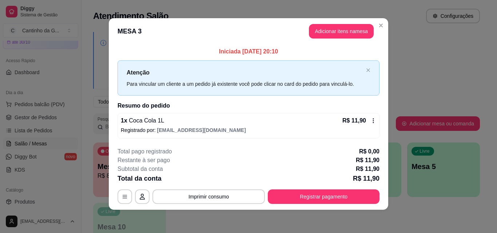
click at [370, 116] on div "R$ 11,90" at bounding box center [359, 120] width 34 height 9
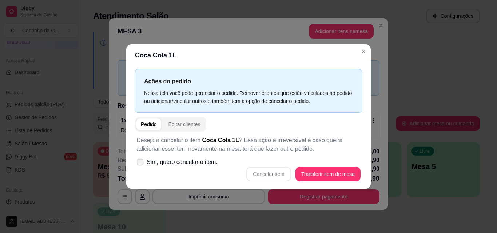
click at [193, 164] on span "Sim, quero cancelar o item." at bounding box center [182, 162] width 71 height 9
click at [141, 164] on input "Sim, quero cancelar o item." at bounding box center [138, 165] width 5 height 5
checkbox input "true"
click at [279, 174] on button "Cancelar item" at bounding box center [268, 174] width 44 height 15
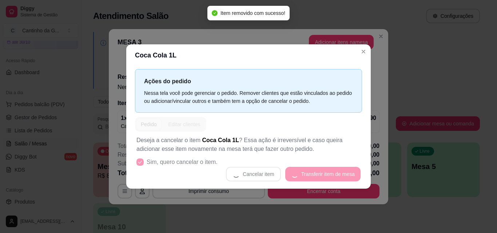
scroll to position [0, 0]
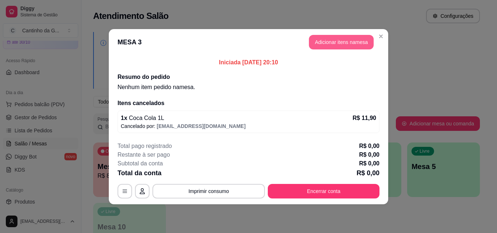
click at [349, 39] on button "Adicionar itens na mesa" at bounding box center [341, 42] width 65 height 15
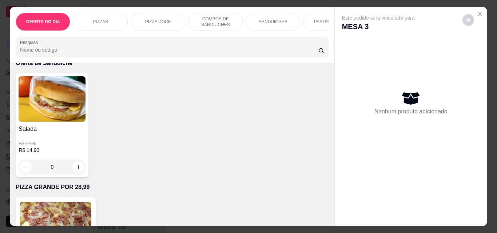
scroll to position [1892, 0]
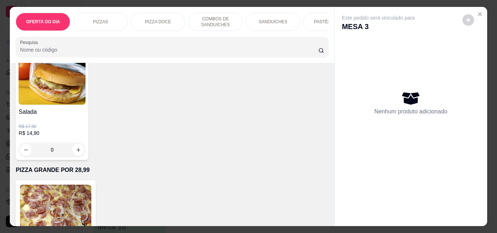
click at [81, 29] on icon "increase-product-quantity" at bounding box center [78, 25] width 5 height 5
type input "1"
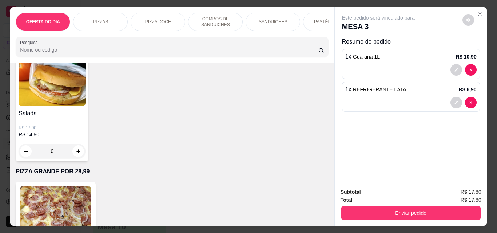
type input "1"
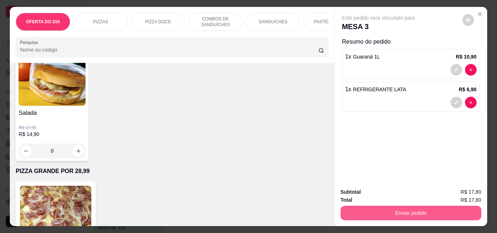
click at [385, 212] on button "Enviar pedido" at bounding box center [411, 213] width 141 height 15
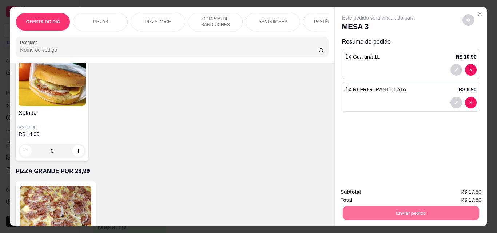
click at [473, 189] on button "Enviar pedido" at bounding box center [462, 193] width 41 height 14
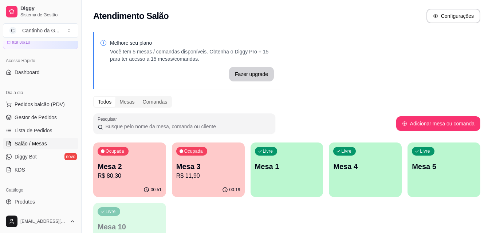
click at [331, 92] on div "Melhore seu plano Você tem 5 mesas / comandas disponíveis. Obtenha o Diggy Pro …" at bounding box center [287, 147] width 410 height 239
click at [147, 172] on p "R$ 80,30" at bounding box center [130, 176] width 62 height 8
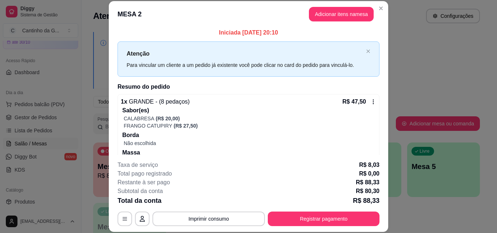
scroll to position [0, 0]
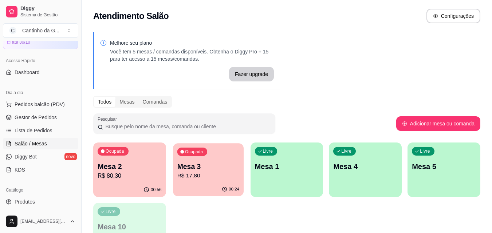
click at [232, 167] on p "Mesa 3" at bounding box center [208, 167] width 62 height 10
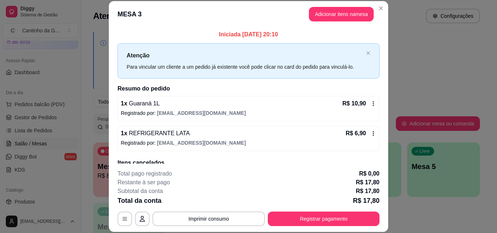
click at [370, 104] on icon at bounding box center [373, 104] width 6 height 6
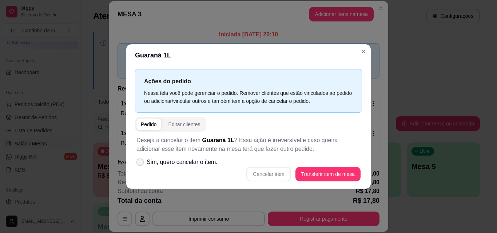
click at [140, 164] on icon at bounding box center [140, 162] width 6 height 4
click at [140, 164] on input "Sim, quero cancelar o item." at bounding box center [138, 165] width 5 height 5
checkbox input "true"
click at [266, 176] on button "Cancelar item" at bounding box center [268, 174] width 43 height 14
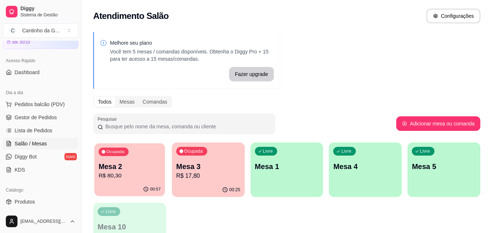
click at [115, 180] on div "Ocupada Mesa 2 R$ 80,30" at bounding box center [129, 162] width 71 height 39
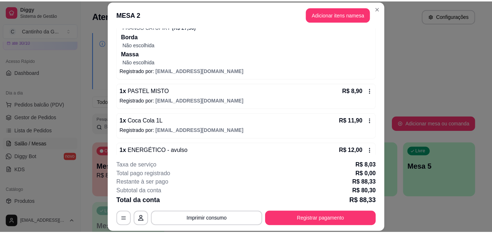
scroll to position [117, 0]
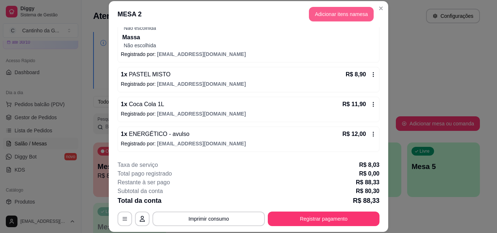
click at [327, 16] on button "Adicionar itens na mesa" at bounding box center [341, 14] width 65 height 15
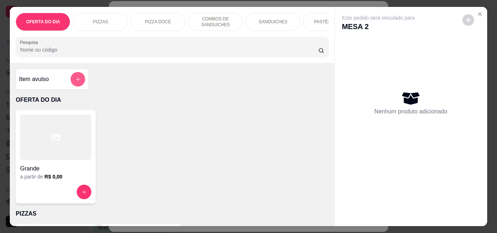
click at [75, 82] on icon "add-separate-item" at bounding box center [77, 79] width 5 height 5
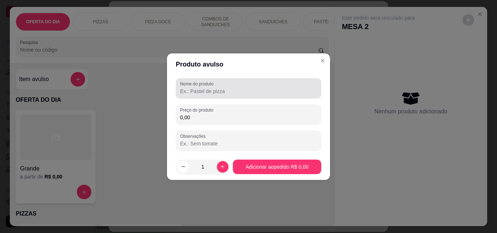
click at [251, 93] on input "Nome do produto" at bounding box center [248, 91] width 137 height 7
click at [178, 92] on div "Nome do produto PETRA" at bounding box center [249, 88] width 146 height 20
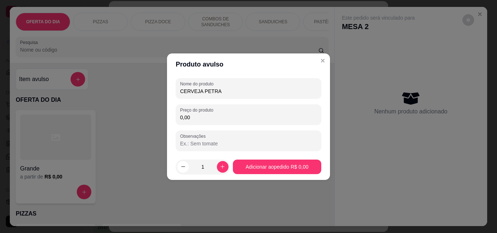
type input "CERVEJA PETRA"
click at [229, 121] on input "0,00" at bounding box center [248, 117] width 137 height 7
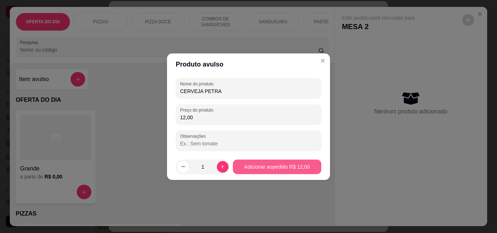
type input "12,00"
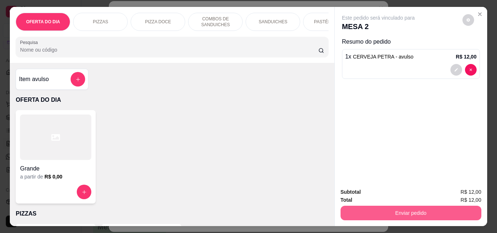
click at [421, 206] on button "Enviar pedido" at bounding box center [411, 213] width 141 height 15
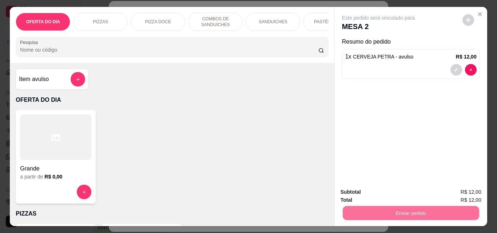
click at [469, 194] on button "Enviar pedido" at bounding box center [462, 193] width 41 height 14
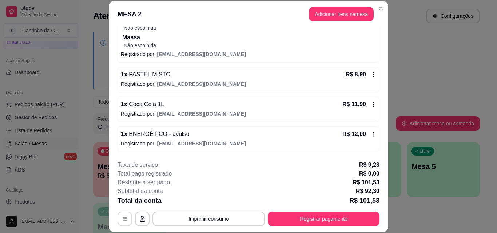
click at [122, 220] on icon "button" at bounding box center [125, 219] width 6 height 6
click at [202, 218] on button "Imprimir consumo" at bounding box center [208, 219] width 109 height 14
click at [207, 200] on button "IMPRESSORA" at bounding box center [208, 201] width 51 height 11
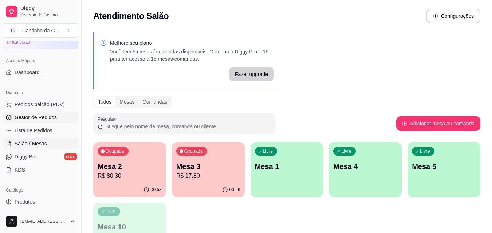
click at [29, 120] on span "Gestor de Pedidos" at bounding box center [36, 117] width 42 height 7
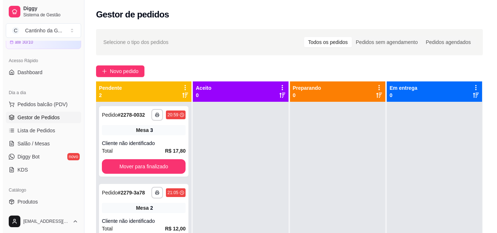
scroll to position [20, 0]
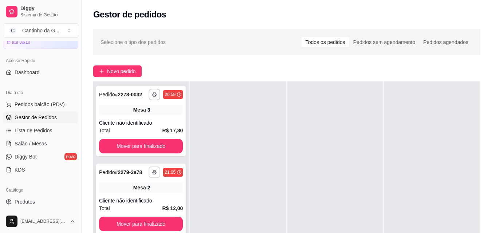
click at [152, 170] on button "button" at bounding box center [154, 173] width 12 height 12
click at [134, 196] on button "IMPRESSORA" at bounding box center [133, 197] width 51 height 11
click at [135, 144] on button "Mover para finalizado" at bounding box center [141, 146] width 84 height 15
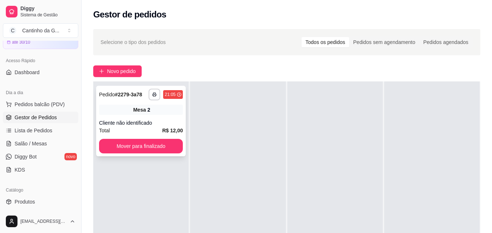
click at [139, 136] on div "**********" at bounding box center [141, 121] width 90 height 71
click at [140, 145] on button "Mover para finalizado" at bounding box center [141, 146] width 84 height 15
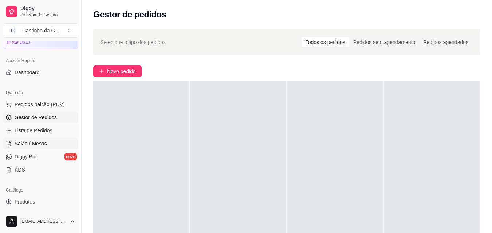
click at [33, 146] on span "Salão / Mesas" at bounding box center [31, 143] width 32 height 7
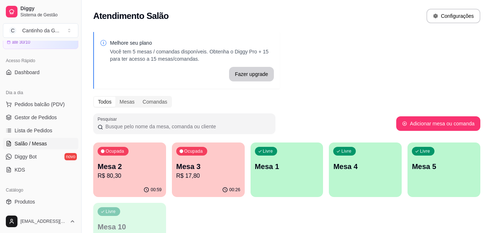
click at [213, 167] on p "Mesa 3" at bounding box center [208, 167] width 64 height 10
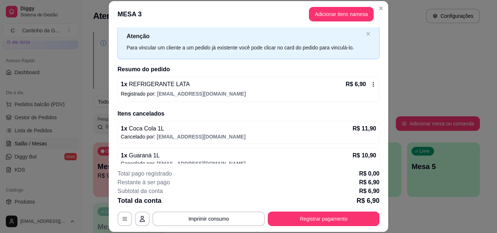
scroll to position [29, 0]
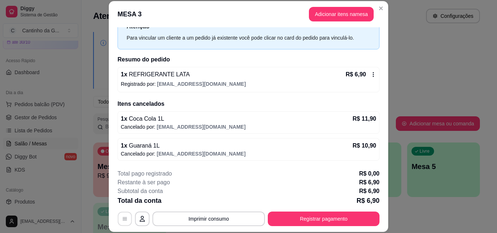
click at [122, 216] on button "button" at bounding box center [125, 219] width 14 height 14
click at [201, 219] on button "Imprimir consumo" at bounding box center [208, 219] width 112 height 15
click at [206, 201] on button "IMPRESSORA" at bounding box center [208, 201] width 51 height 11
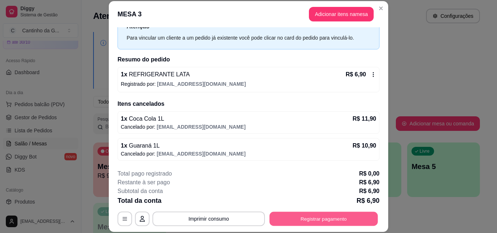
click at [313, 214] on button "Registrar pagamento" at bounding box center [324, 219] width 108 height 14
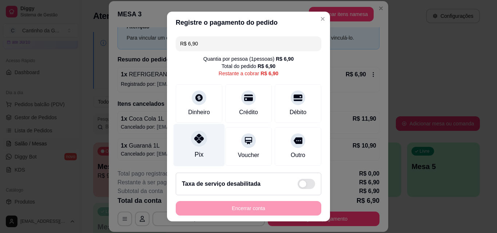
click at [190, 148] on div "Pix" at bounding box center [199, 145] width 51 height 43
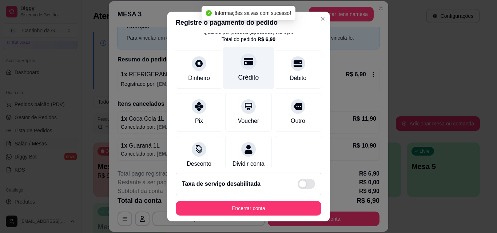
type input "R$ 0,00"
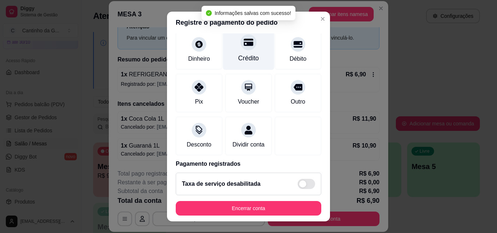
scroll to position [84, 0]
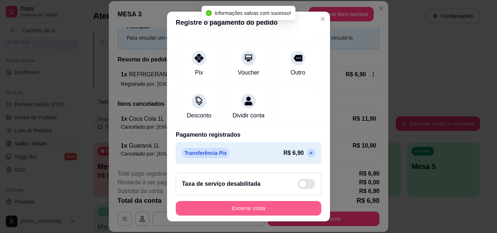
click at [251, 206] on button "Encerrar conta" at bounding box center [249, 208] width 146 height 15
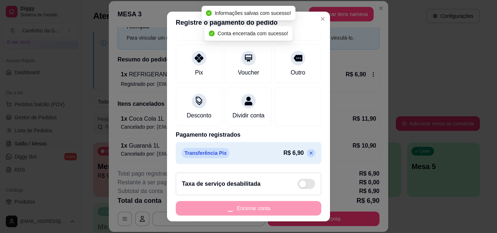
scroll to position [0, 0]
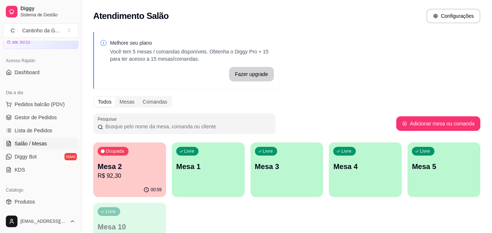
click at [119, 184] on div "00:59" at bounding box center [129, 190] width 73 height 14
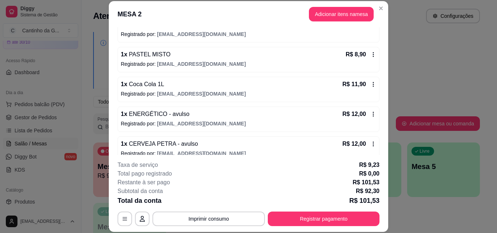
scroll to position [146, 0]
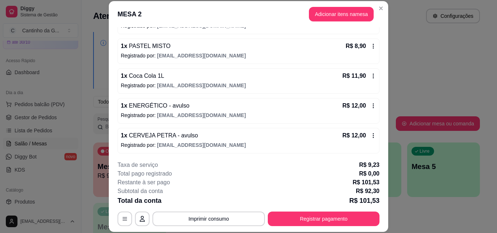
click at [370, 106] on icon at bounding box center [373, 106] width 6 height 6
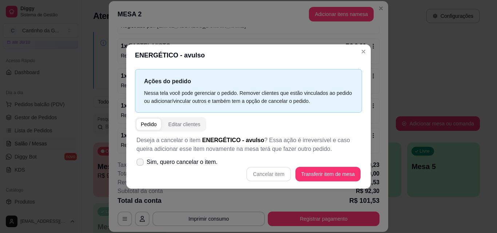
click at [139, 162] on icon at bounding box center [140, 162] width 6 height 4
click at [139, 163] on input "Sim, quero cancelar o item." at bounding box center [138, 165] width 5 height 5
checkbox input "true"
click at [262, 172] on button "Cancelar item" at bounding box center [268, 174] width 44 height 15
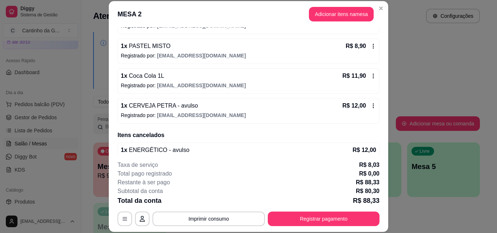
scroll to position [159, 0]
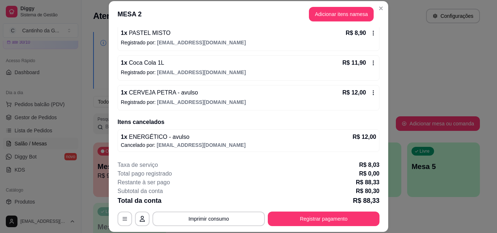
click at [370, 93] on icon at bounding box center [373, 93] width 6 height 6
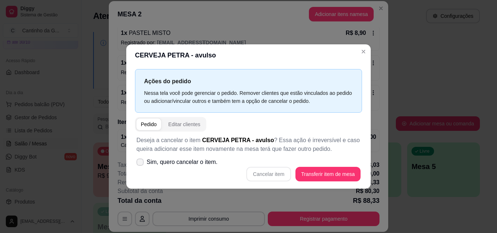
click at [142, 163] on icon at bounding box center [140, 162] width 6 height 4
click at [141, 163] on input "Sim, quero cancelar o item." at bounding box center [138, 165] width 5 height 5
checkbox input "true"
click at [265, 172] on button "Cancelar item" at bounding box center [268, 174] width 43 height 14
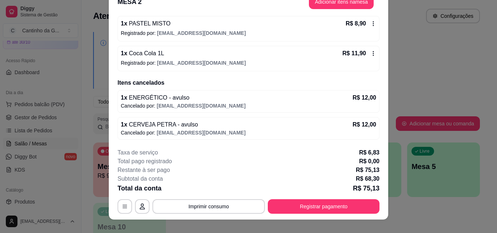
scroll to position [22, 0]
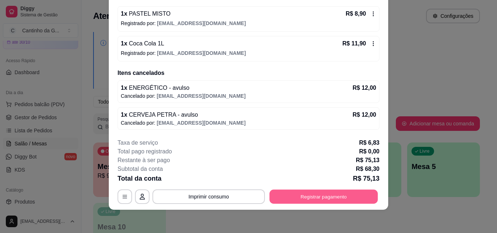
click at [320, 194] on button "Registrar pagamento" at bounding box center [324, 197] width 108 height 14
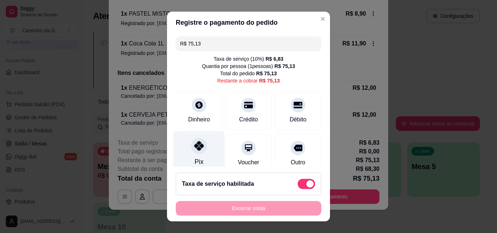
click at [194, 147] on icon at bounding box center [198, 145] width 9 height 9
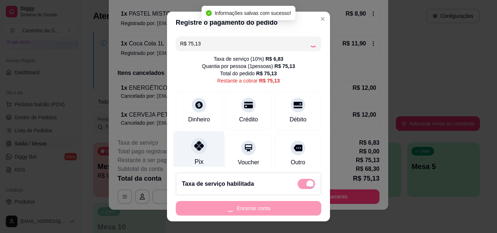
type input "R$ 0,00"
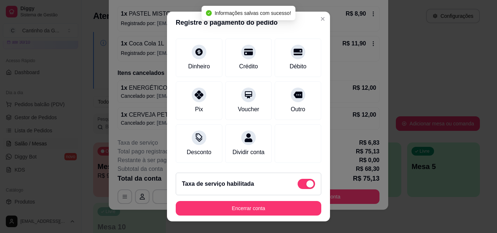
scroll to position [91, 0]
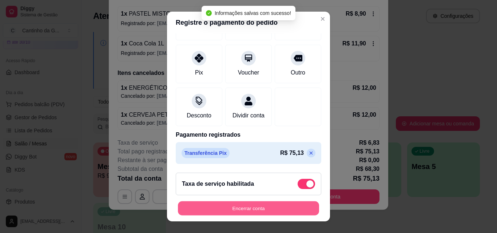
click at [262, 211] on button "Encerrar conta" at bounding box center [248, 209] width 141 height 14
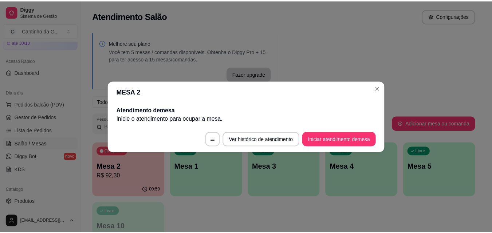
scroll to position [0, 0]
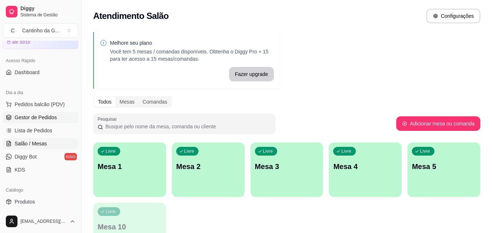
click at [40, 119] on span "Gestor de Pedidos" at bounding box center [36, 117] width 42 height 7
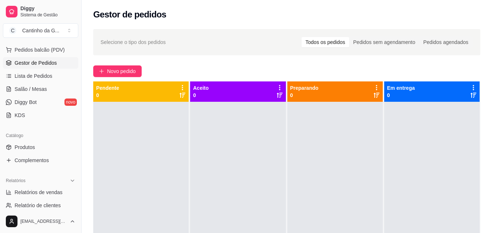
scroll to position [218, 0]
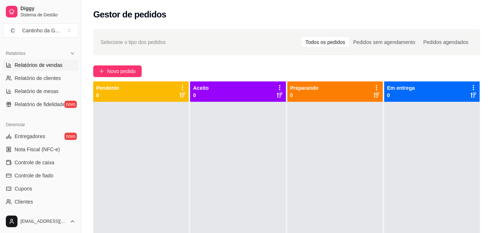
click at [52, 65] on span "Relatórios de vendas" at bounding box center [39, 64] width 48 height 7
select select "ALL"
select select "0"
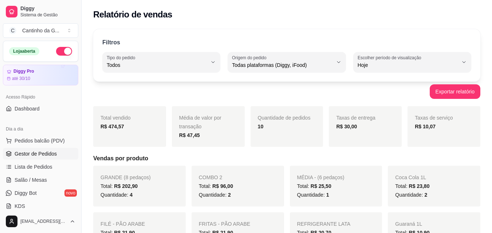
click at [32, 153] on span "Gestor de Pedidos" at bounding box center [36, 153] width 42 height 7
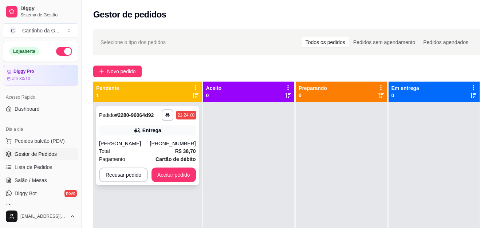
click at [178, 174] on button "Aceitar pedido" at bounding box center [173, 174] width 44 height 15
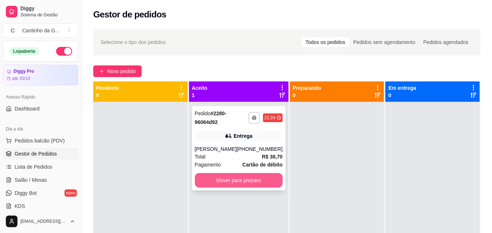
click at [266, 176] on button "Mover para preparo" at bounding box center [239, 180] width 88 height 15
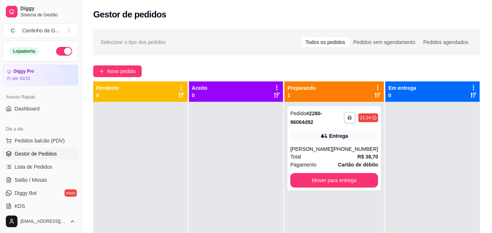
click at [348, 72] on div "Novo pedido" at bounding box center [286, 71] width 387 height 12
click at [37, 178] on span "Salão / Mesas" at bounding box center [31, 179] width 32 height 7
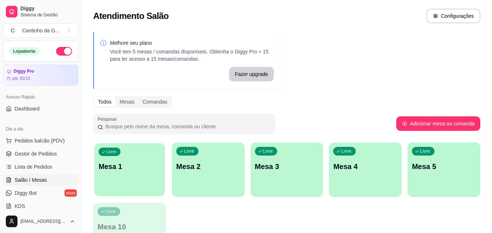
click at [114, 163] on p "Mesa 1" at bounding box center [130, 167] width 62 height 10
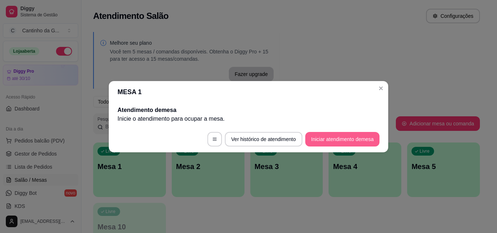
click at [327, 140] on button "Iniciar atendimento de mesa" at bounding box center [342, 139] width 74 height 15
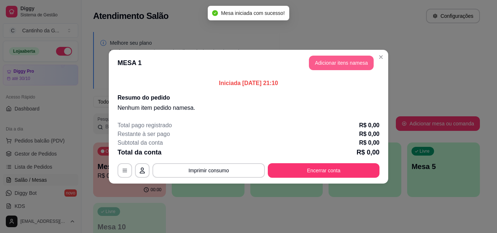
click at [326, 60] on button "Adicionar itens na mesa" at bounding box center [341, 63] width 65 height 15
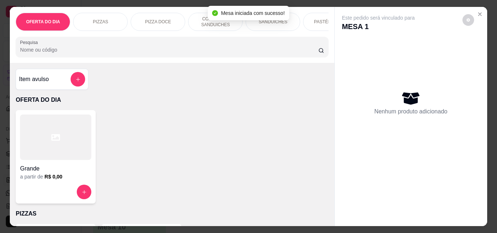
click at [211, 22] on p "COMBOS DE SANDUICHES" at bounding box center [215, 22] width 42 height 12
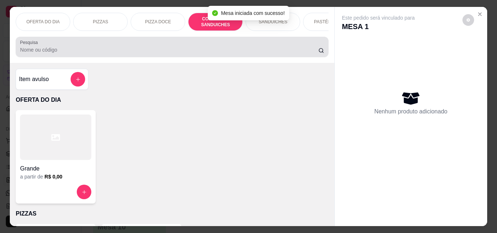
scroll to position [19, 0]
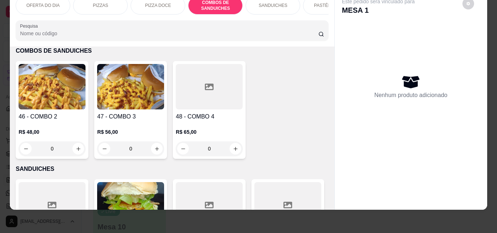
click at [73, 150] on div "0" at bounding box center [52, 149] width 67 height 15
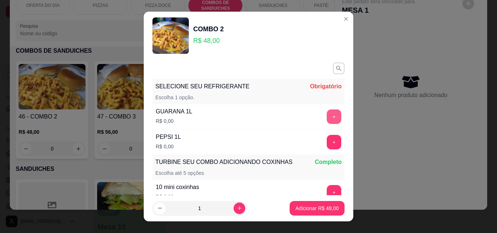
click at [327, 117] on button "+" at bounding box center [334, 117] width 15 height 15
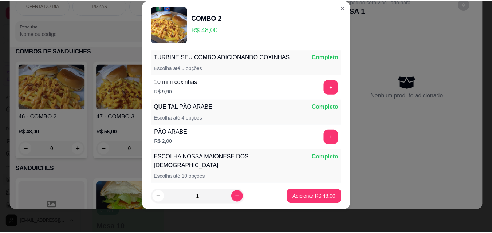
scroll to position [95, 0]
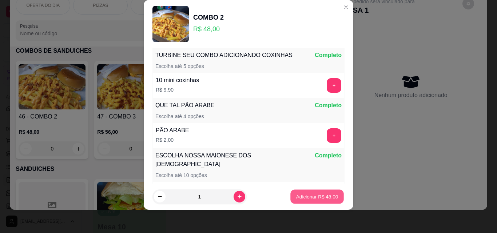
click at [314, 199] on p "Adicionar R$ 48,00" at bounding box center [317, 196] width 42 height 7
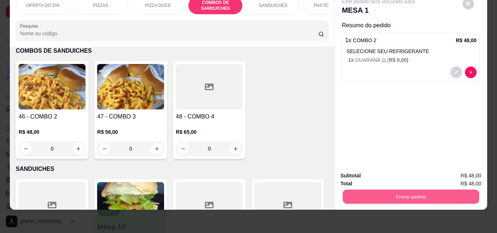
click at [405, 191] on button "Enviar pedido" at bounding box center [410, 197] width 136 height 14
click at [464, 174] on button "Enviar pedido" at bounding box center [462, 173] width 40 height 13
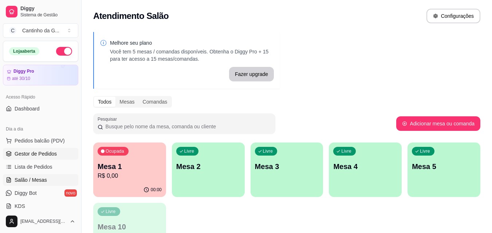
click at [21, 153] on span "Gestor de Pedidos" at bounding box center [36, 153] width 42 height 7
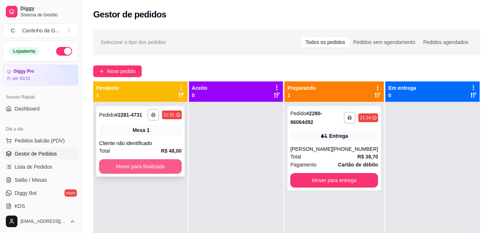
click at [133, 166] on button "Mover para finalizado" at bounding box center [140, 166] width 83 height 15
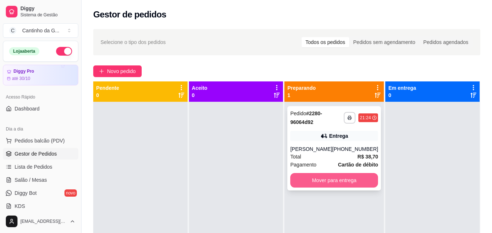
click at [310, 183] on button "Mover para entrega" at bounding box center [334, 180] width 88 height 15
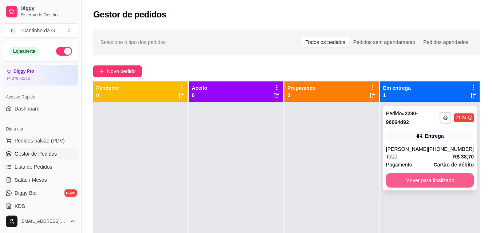
click at [433, 181] on button "Mover para finalizado" at bounding box center [430, 180] width 88 height 15
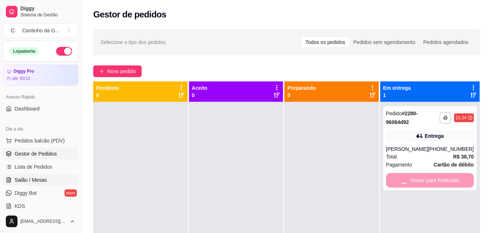
click at [49, 179] on link "Salão / Mesas" at bounding box center [40, 180] width 75 height 12
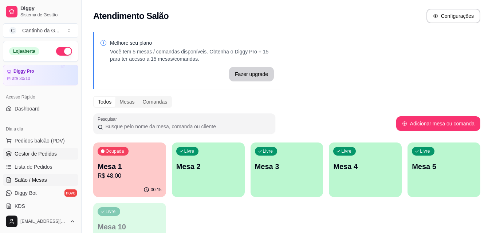
click at [61, 154] on link "Gestor de Pedidos" at bounding box center [40, 154] width 75 height 12
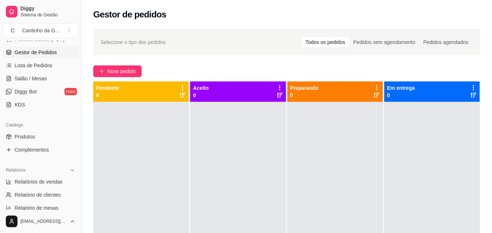
scroll to position [109, 0]
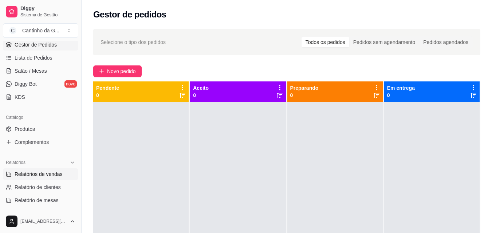
click at [40, 175] on span "Relatórios de vendas" at bounding box center [39, 174] width 48 height 7
select select "ALL"
select select "0"
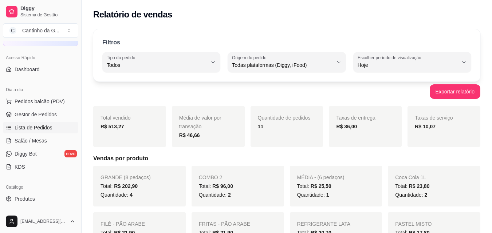
scroll to position [36, 0]
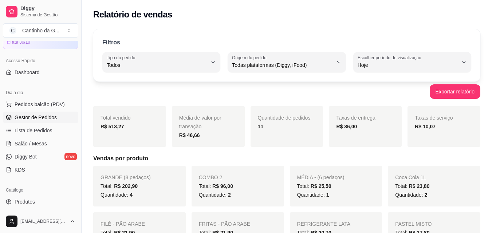
click at [44, 115] on span "Gestor de Pedidos" at bounding box center [36, 117] width 42 height 7
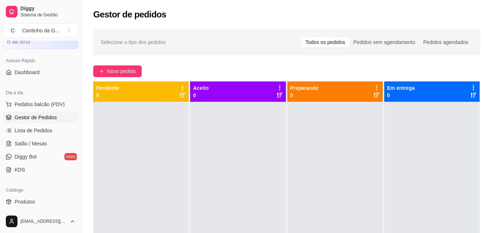
click at [217, 68] on div "Novo pedido" at bounding box center [286, 71] width 387 height 12
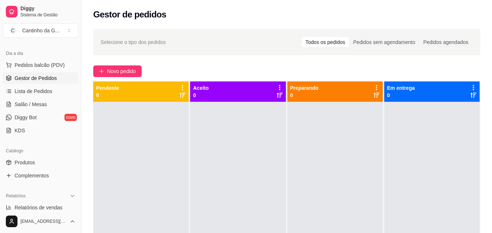
scroll to position [73, 0]
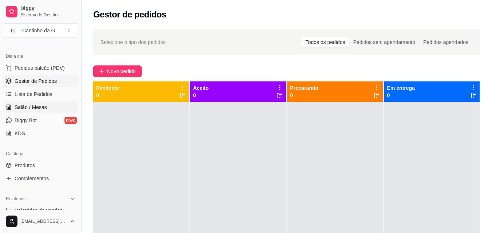
click at [32, 106] on span "Salão / Mesas" at bounding box center [31, 107] width 32 height 7
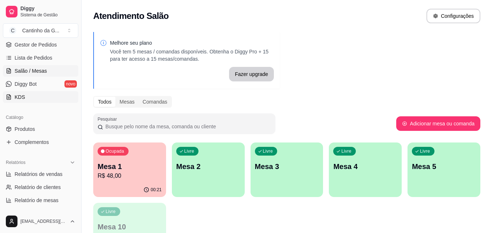
scroll to position [146, 0]
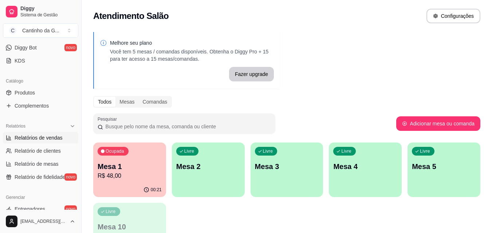
click at [41, 140] on span "Relatórios de vendas" at bounding box center [39, 137] width 48 height 7
select select "ALL"
select select "0"
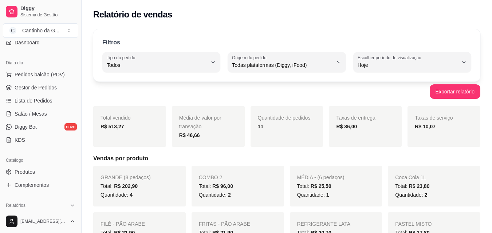
scroll to position [36, 0]
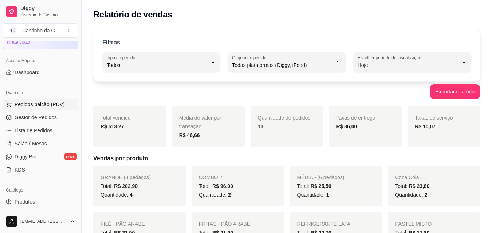
click at [29, 104] on span "Pedidos balcão (PDV)" at bounding box center [40, 104] width 50 height 7
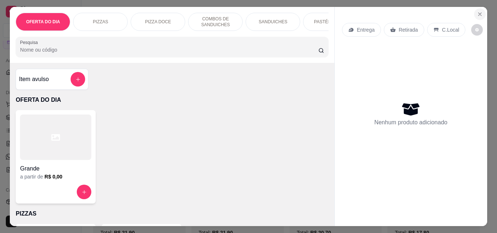
click at [480, 14] on icon "Close" at bounding box center [480, 14] width 6 height 6
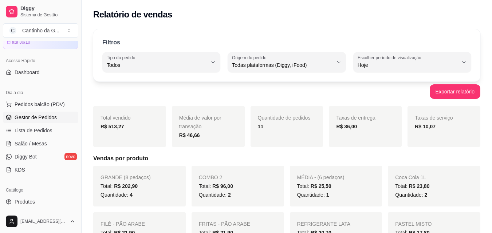
click at [26, 119] on span "Gestor de Pedidos" at bounding box center [36, 117] width 42 height 7
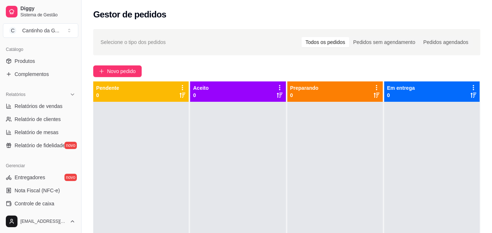
scroll to position [182, 0]
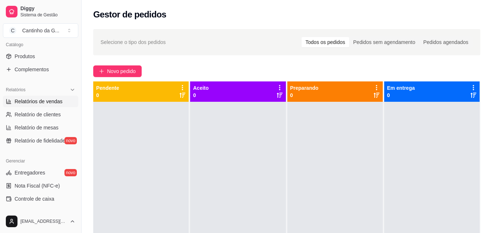
click at [43, 100] on span "Relatórios de vendas" at bounding box center [39, 101] width 48 height 7
select select "ALL"
select select "0"
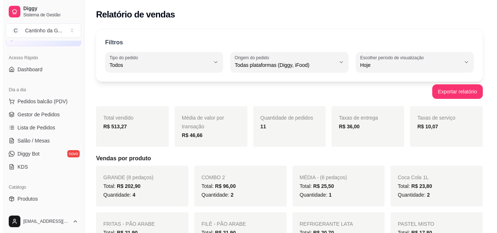
scroll to position [36, 0]
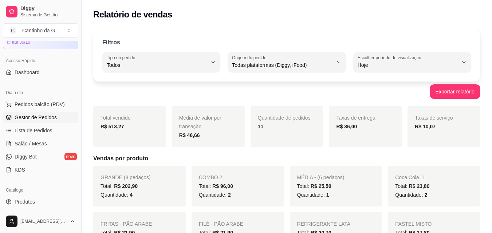
click at [34, 115] on span "Gestor de Pedidos" at bounding box center [36, 117] width 42 height 7
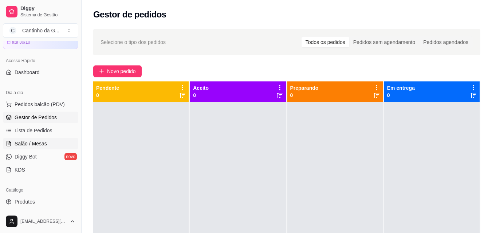
click at [32, 147] on link "Salão / Mesas" at bounding box center [40, 144] width 75 height 12
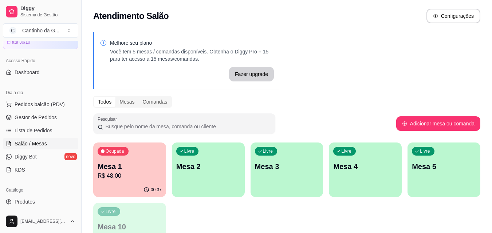
click at [140, 175] on p "R$ 48,00" at bounding box center [130, 176] width 64 height 9
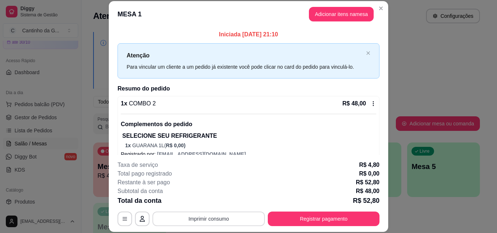
click at [226, 219] on button "Imprimir consumo" at bounding box center [208, 219] width 112 height 15
click at [222, 199] on button "IMPRESSORA" at bounding box center [208, 201] width 51 height 11
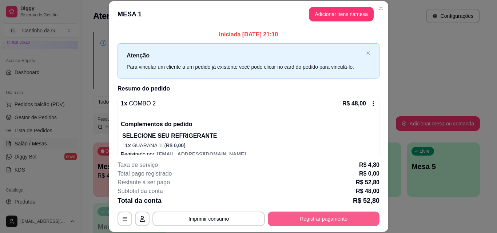
click at [297, 219] on button "Registrar pagamento" at bounding box center [324, 219] width 112 height 15
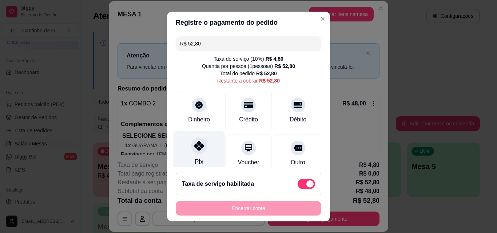
click at [183, 147] on div "Pix" at bounding box center [199, 152] width 51 height 43
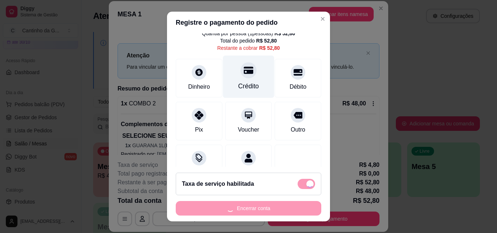
scroll to position [61, 0]
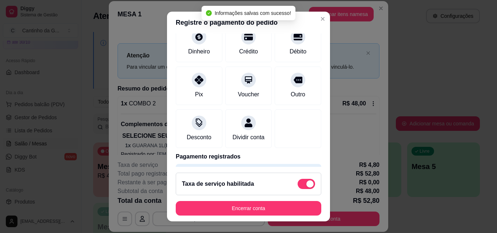
type input "R$ 0,00"
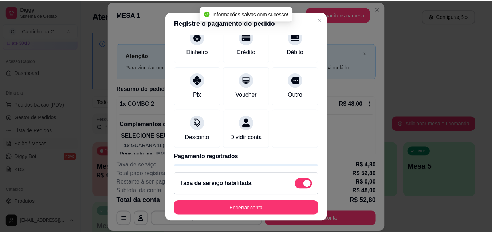
scroll to position [53, 0]
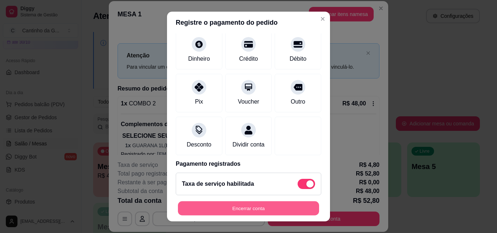
click at [241, 212] on button "Encerrar conta" at bounding box center [248, 209] width 141 height 14
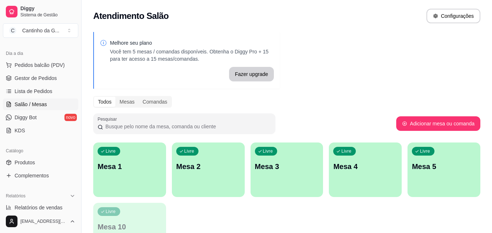
scroll to position [146, 0]
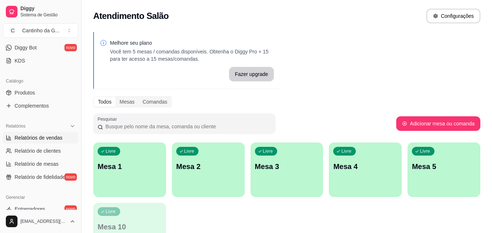
click at [41, 139] on span "Relatórios de vendas" at bounding box center [39, 137] width 48 height 7
select select "ALL"
select select "0"
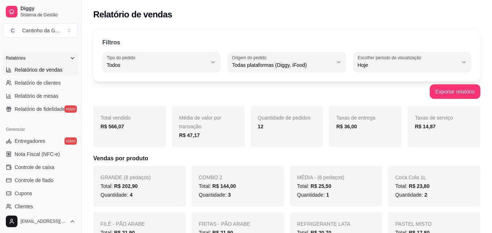
scroll to position [218, 0]
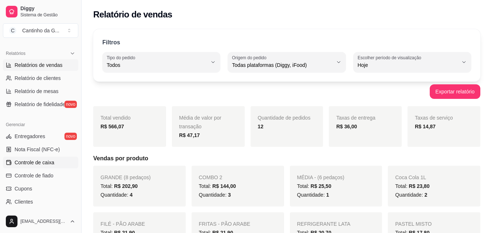
click at [29, 165] on span "Controle de caixa" at bounding box center [35, 162] width 40 height 7
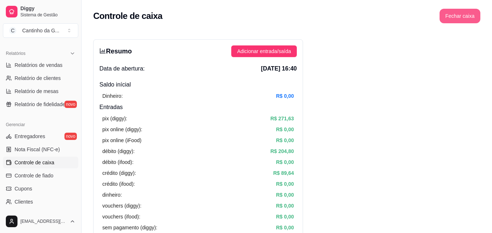
click at [454, 20] on button "Fechar caixa" at bounding box center [459, 16] width 41 height 15
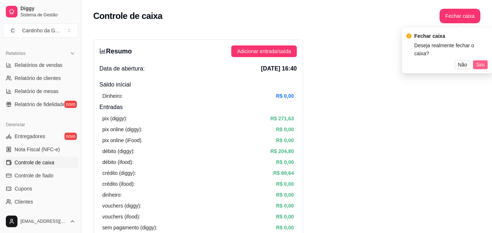
click at [481, 61] on span "Sim" at bounding box center [480, 65] width 9 height 8
